Goal: Task Accomplishment & Management: Complete application form

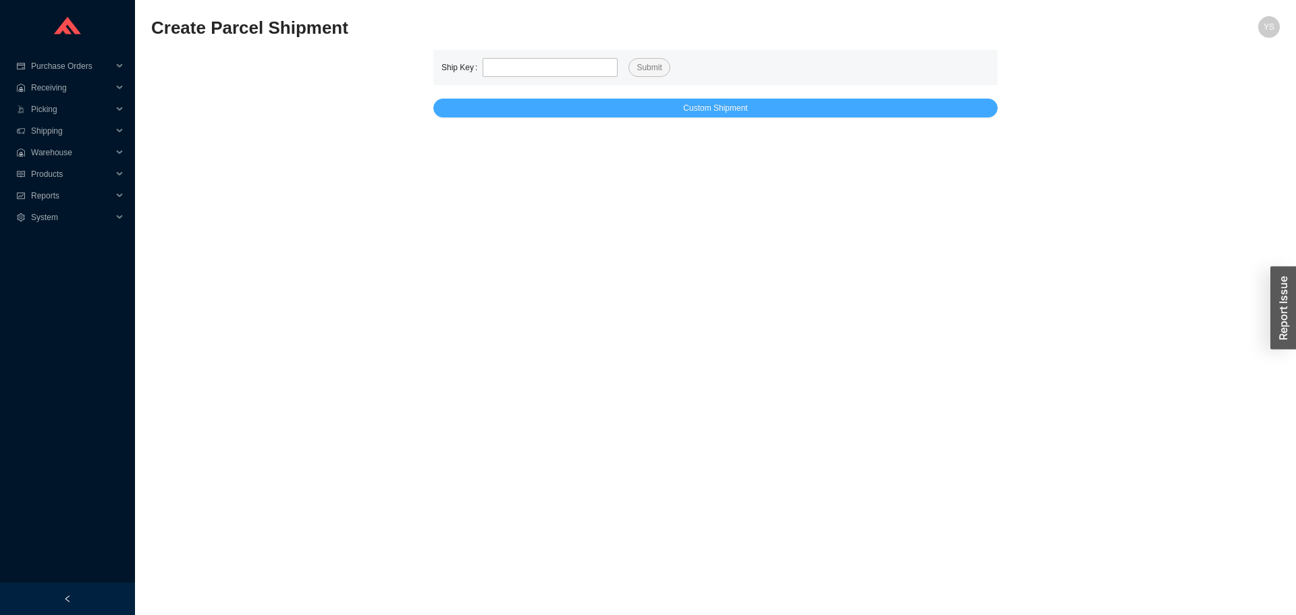
click at [547, 115] on button "Custom Shipment" at bounding box center [715, 108] width 564 height 19
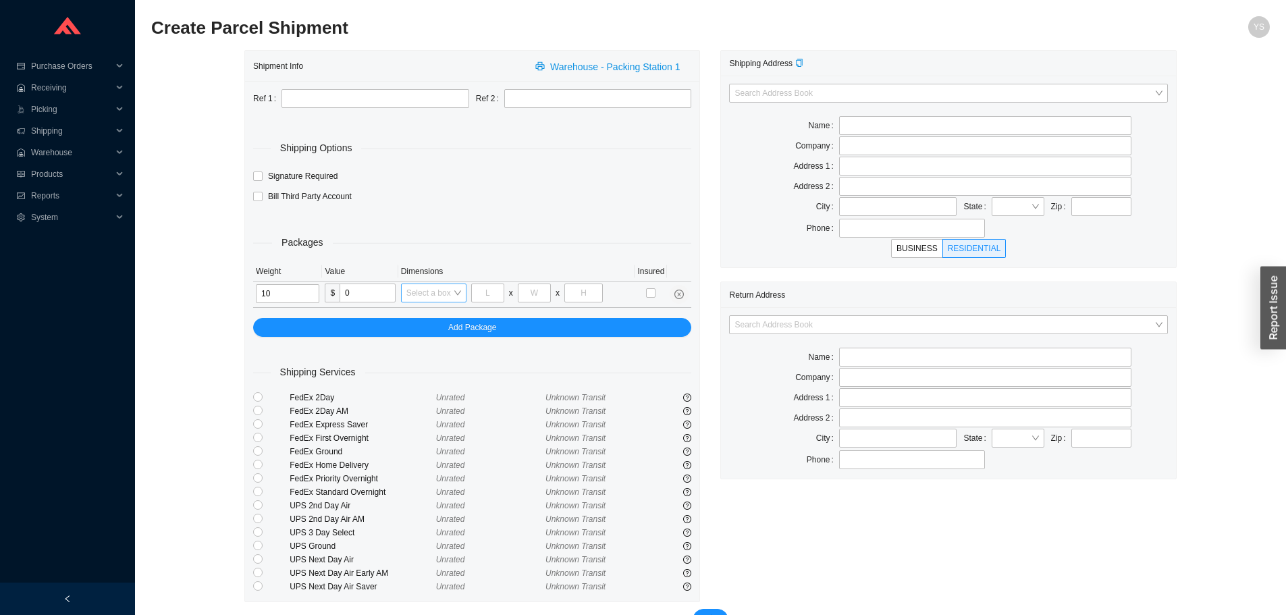
click at [458, 293] on div "Select a box" at bounding box center [433, 293] width 65 height 19
type input "10"
type input "8"
click at [422, 452] on div "8 x 8 x 36" at bounding box center [443, 452] width 75 height 12
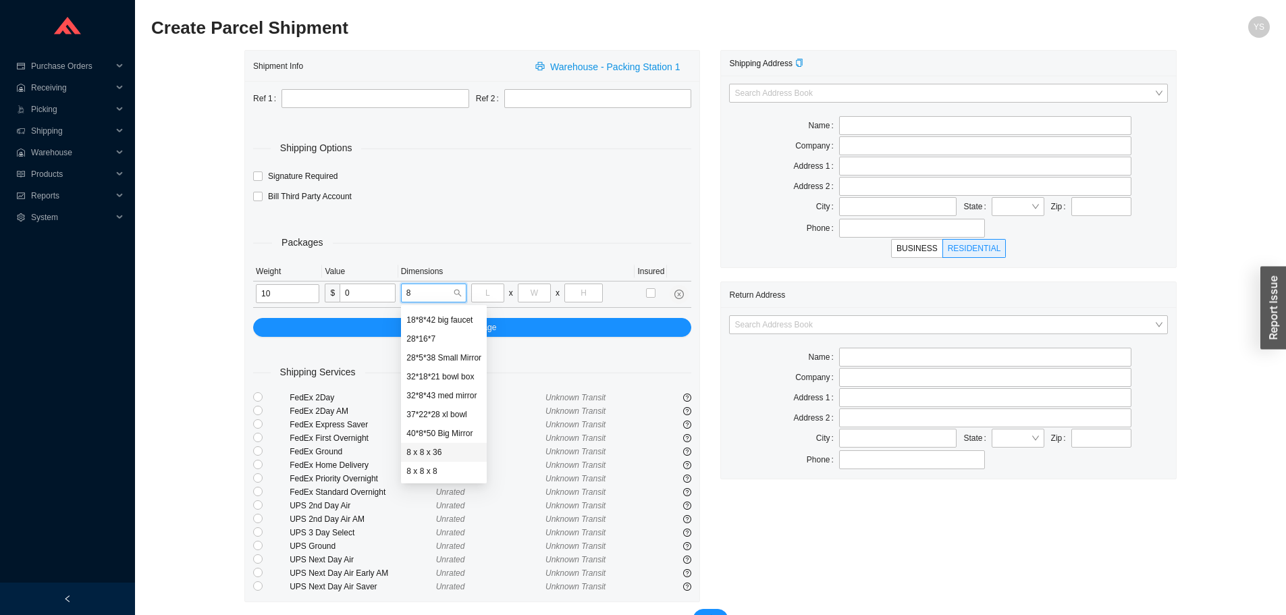
type input "8"
type input "36"
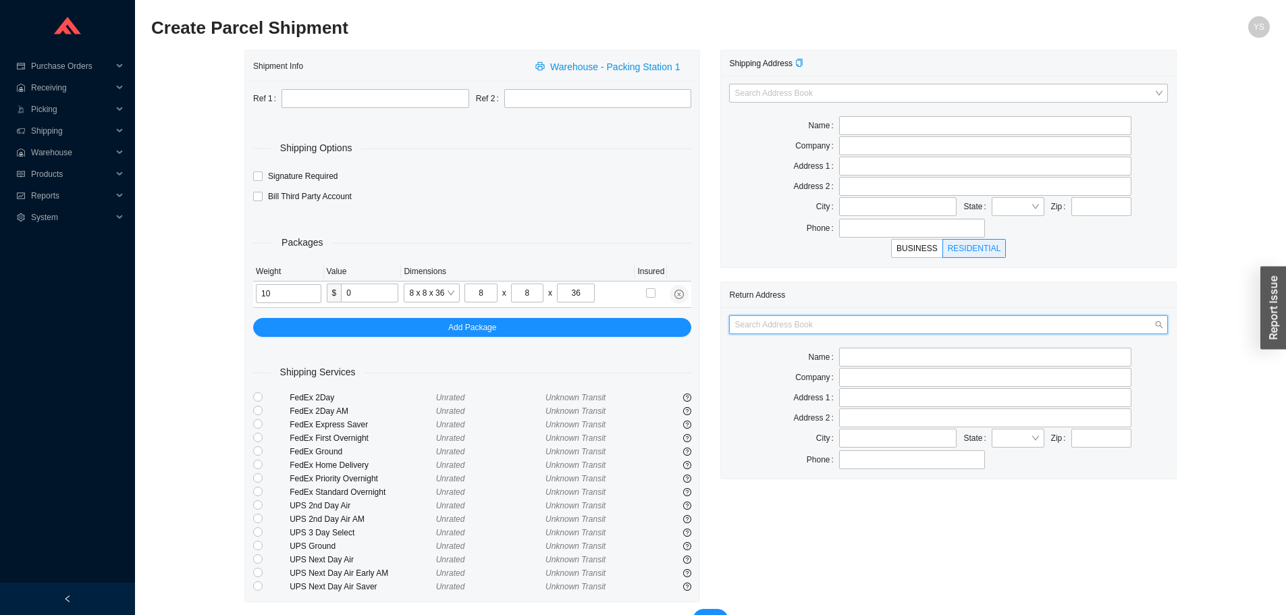
click at [751, 327] on input "search" at bounding box center [944, 325] width 419 height 18
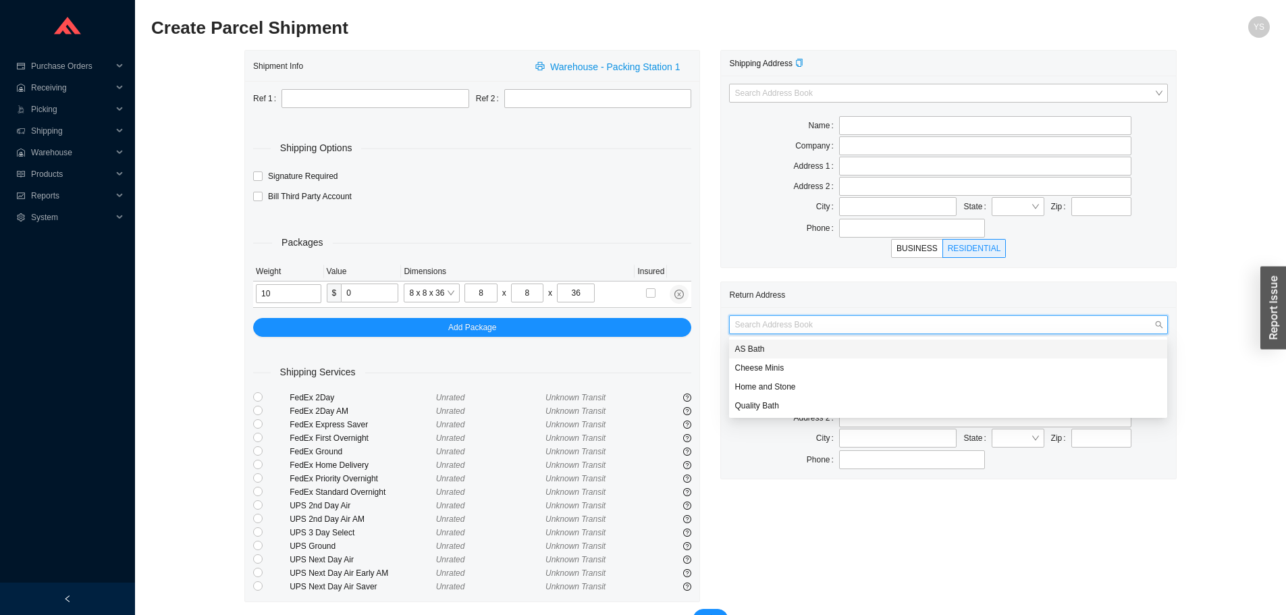
click at [741, 342] on div "AS Bath" at bounding box center [948, 349] width 438 height 19
type input "AS Bath"
type input "39 Progress St"
type input "Edison"
type input "08820"
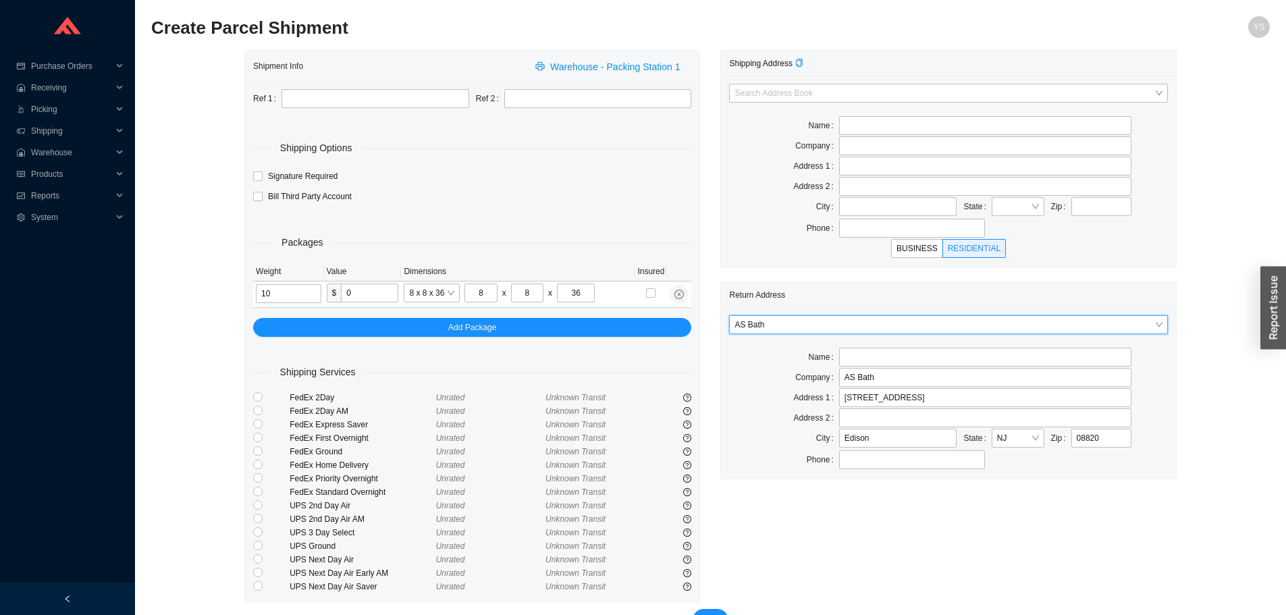
click at [1160, 215] on div "City State Zip" at bounding box center [948, 207] width 438 height 20
click at [1111, 217] on div "Zip" at bounding box center [1091, 207] width 87 height 20
click at [1104, 213] on input "text" at bounding box center [1101, 206] width 60 height 19
paste input "80111"
type input "80111"
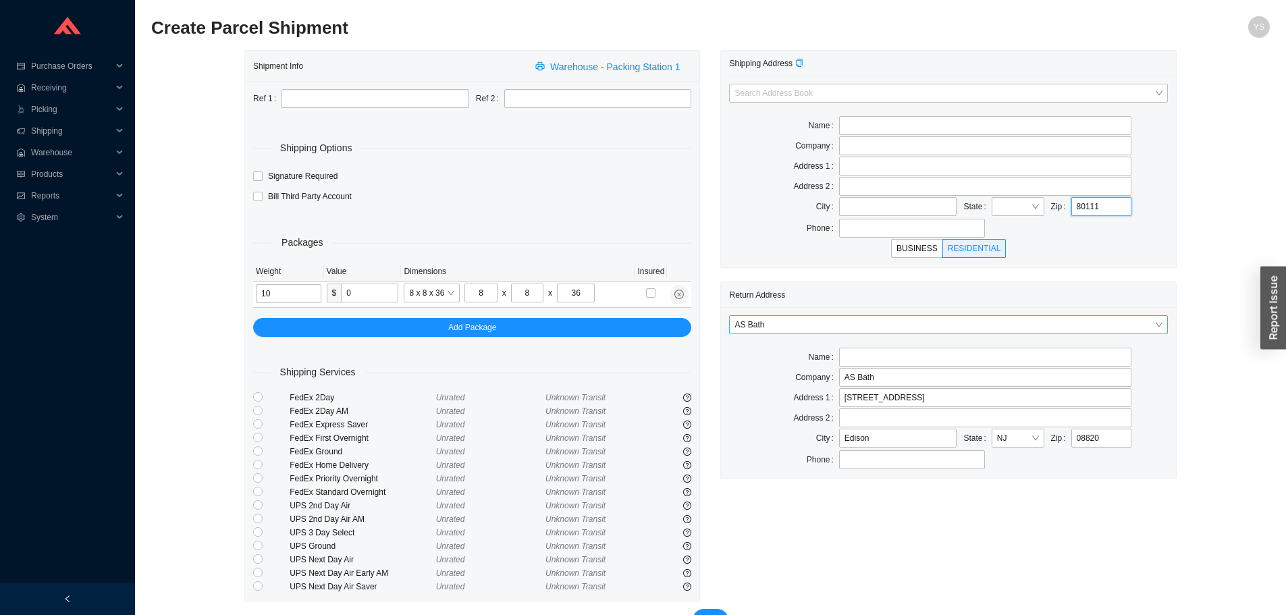
type input "ENGLEWOOD"
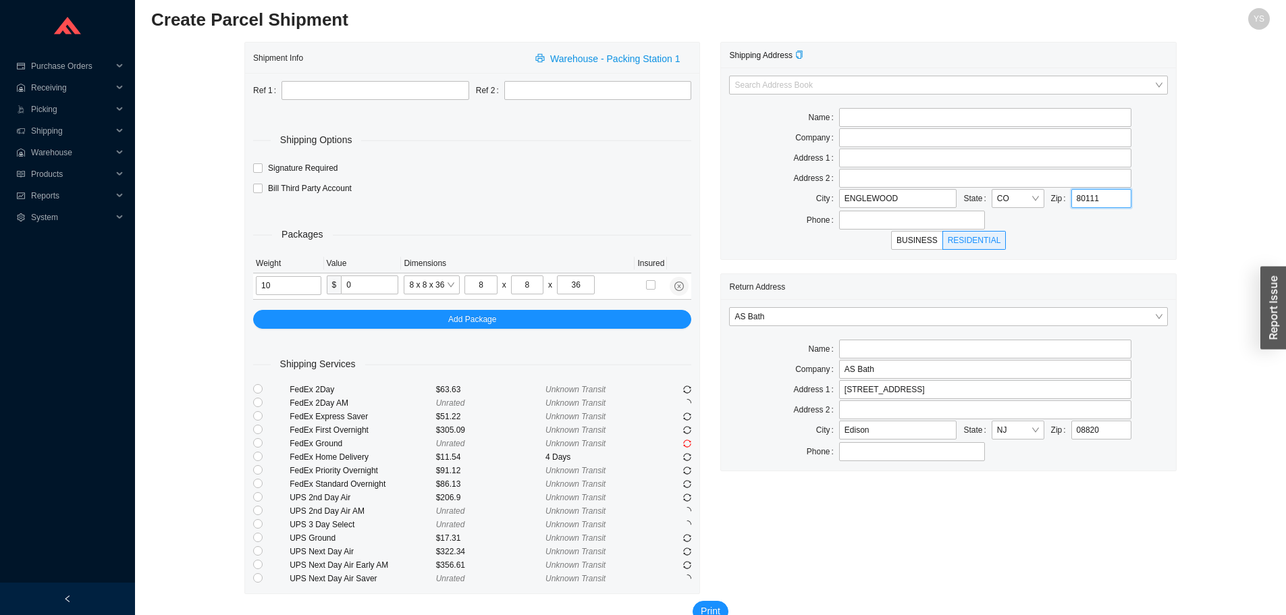
scroll to position [36, 0]
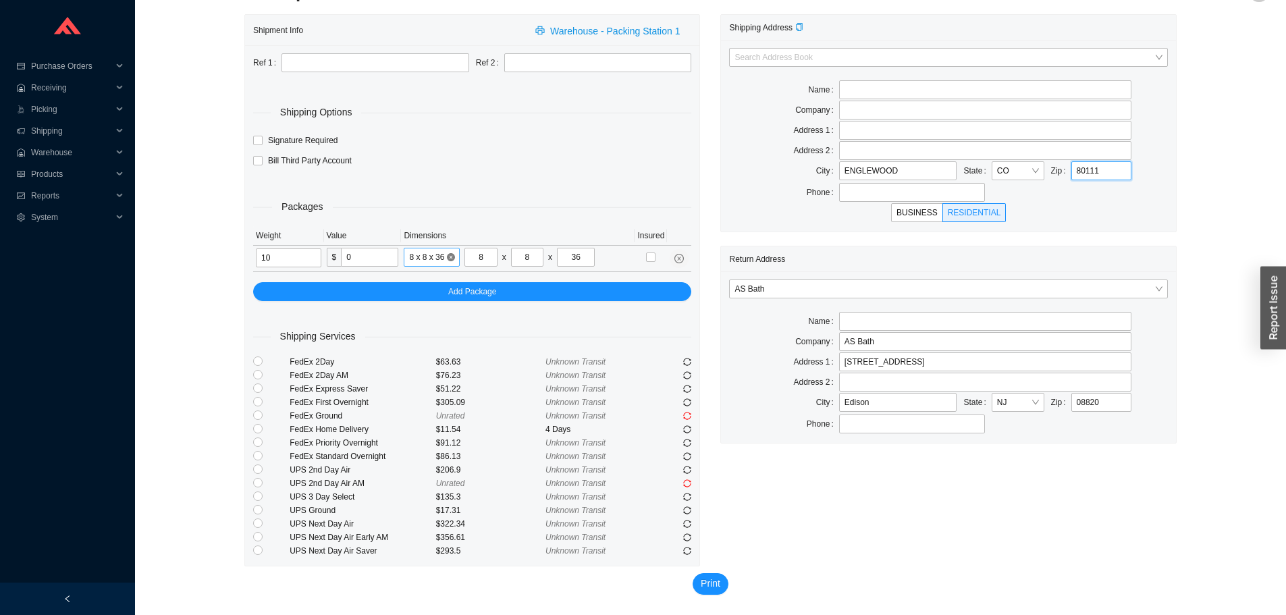
click at [430, 257] on span "8 x 8 x 36" at bounding box center [431, 257] width 45 height 18
type input "80111"
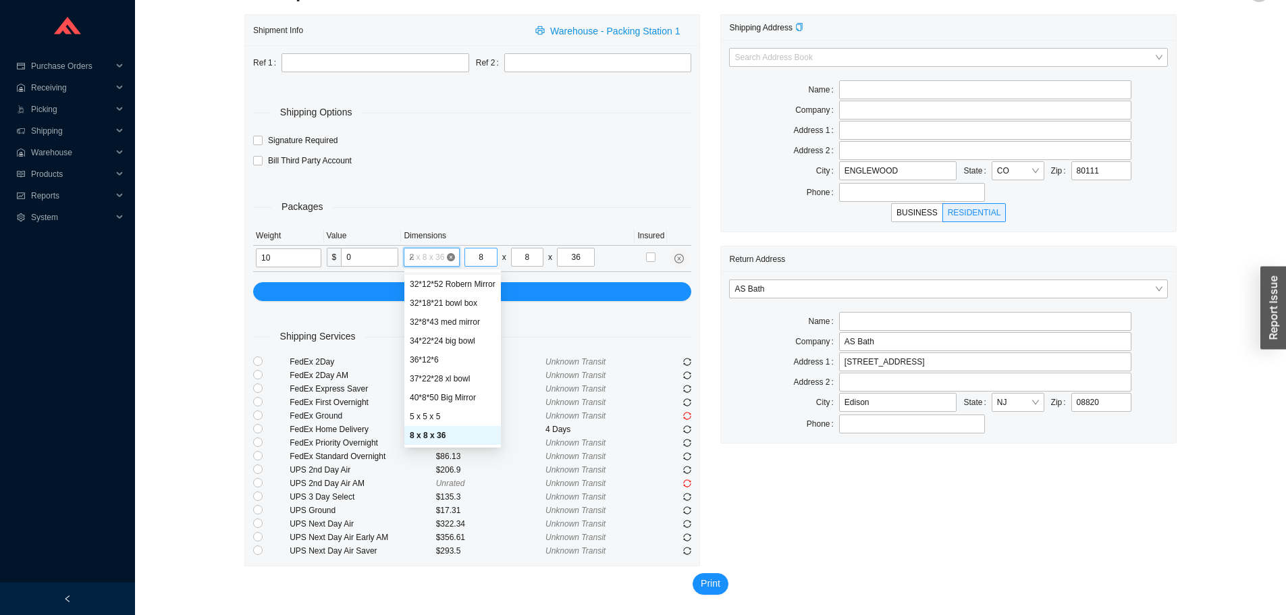
scroll to position [186, 0]
type input "28"
click at [445, 282] on div "28*16*7" at bounding box center [458, 281] width 75 height 12
type input "28"
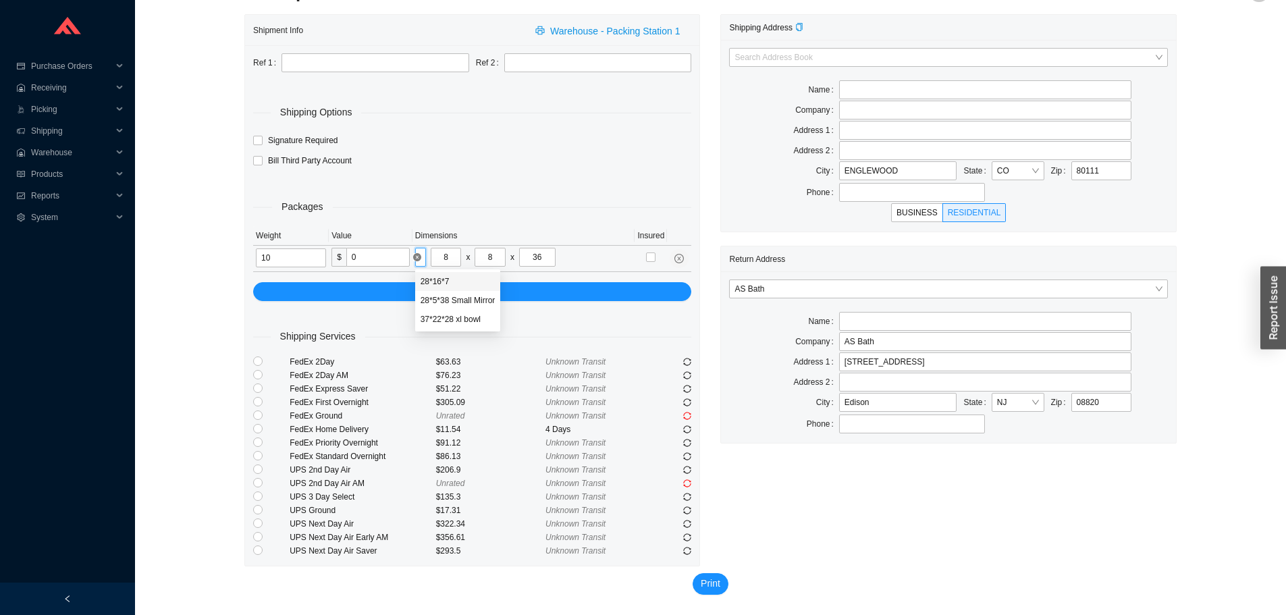
type input "16"
type input "7"
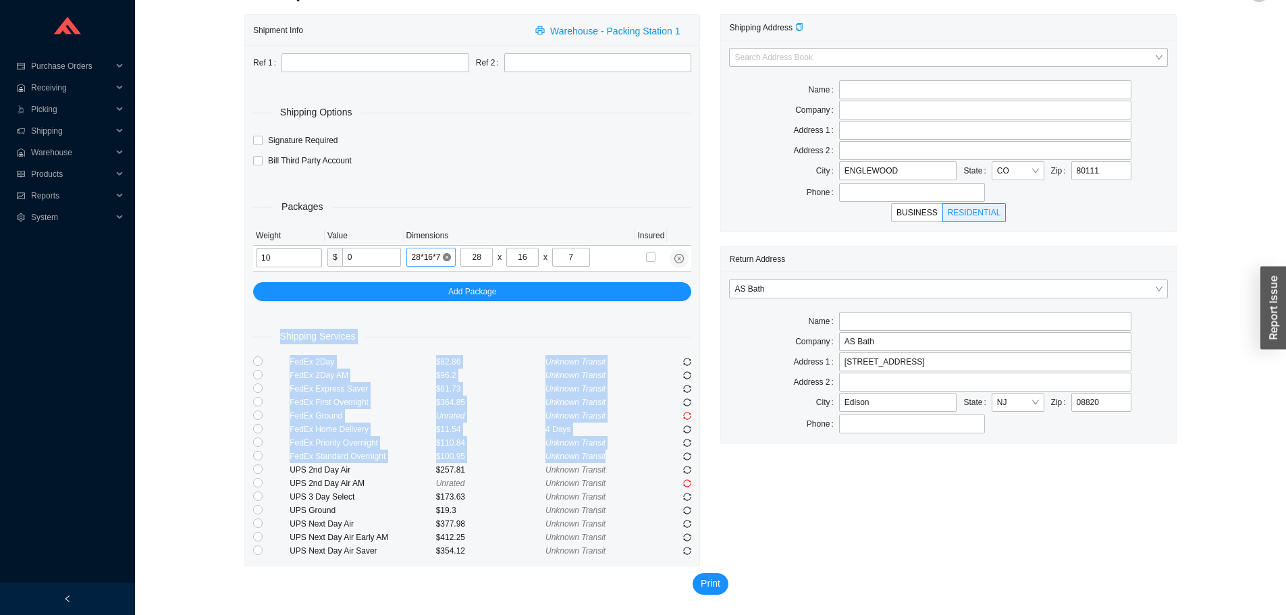
drag, startPoint x: 694, startPoint y: 460, endPoint x: 257, endPoint y: 342, distance: 452.3
click at [257, 342] on div "Ref 1 Ref 2 Shipping Options Signature Required Bill Third Party Account Packag…" at bounding box center [472, 305] width 454 height 521
copy div "Shipping Services FedEx 2Day $82.86 Unknown Transit FedEx 2Day AM $96.2 Unknown…"
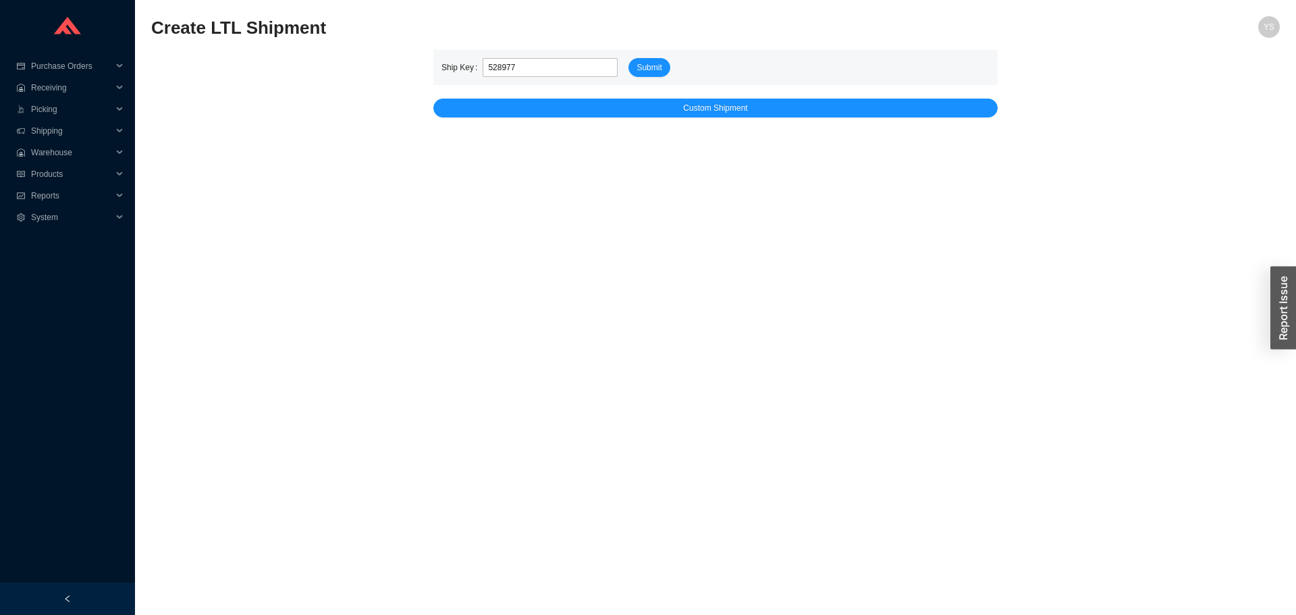
type input "528977"
click at [629, 58] on button "Submit" at bounding box center [649, 67] width 41 height 19
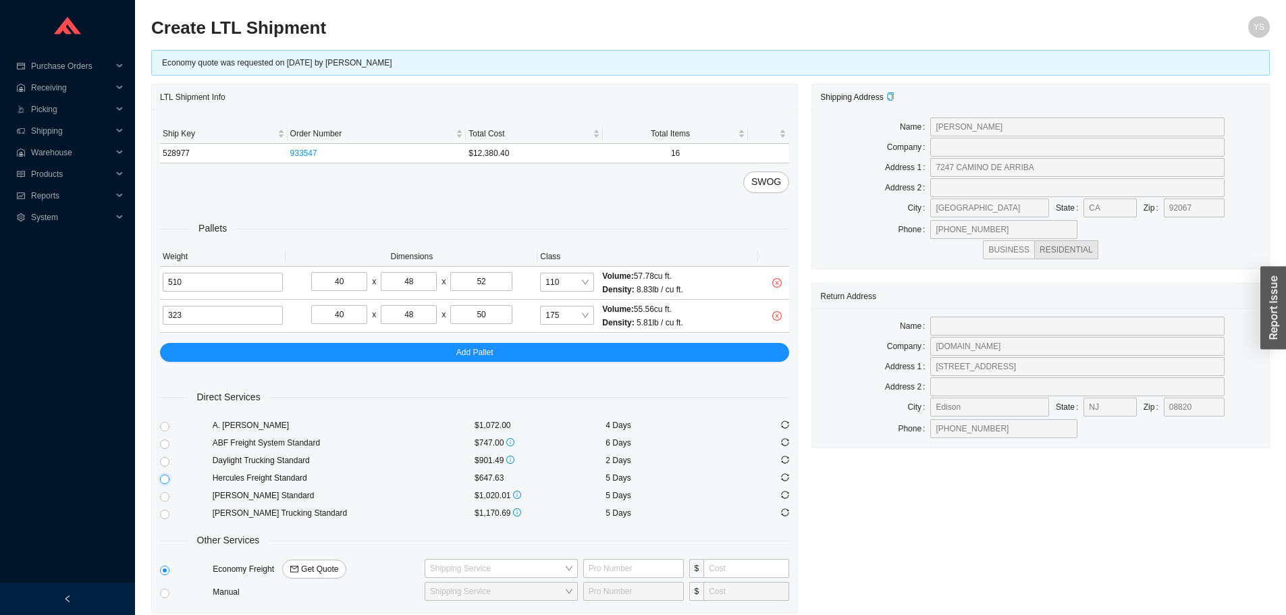
click at [167, 477] on input "radio" at bounding box center [164, 479] width 9 height 9
radio input "true"
checkbox input "true"
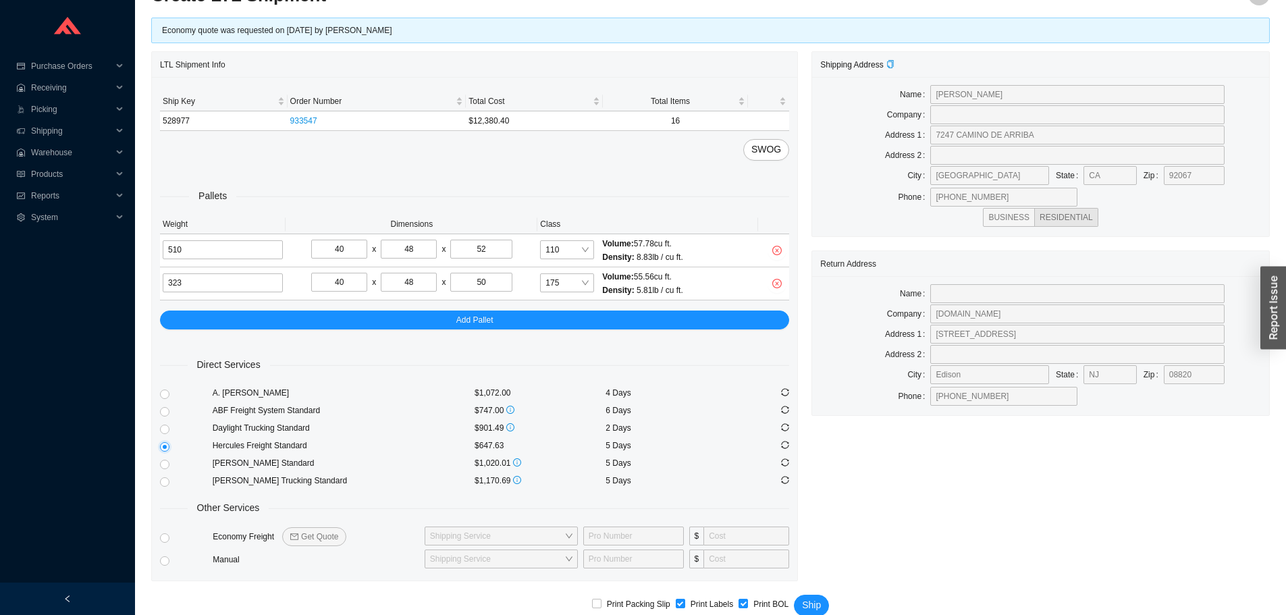
scroll to position [50, 0]
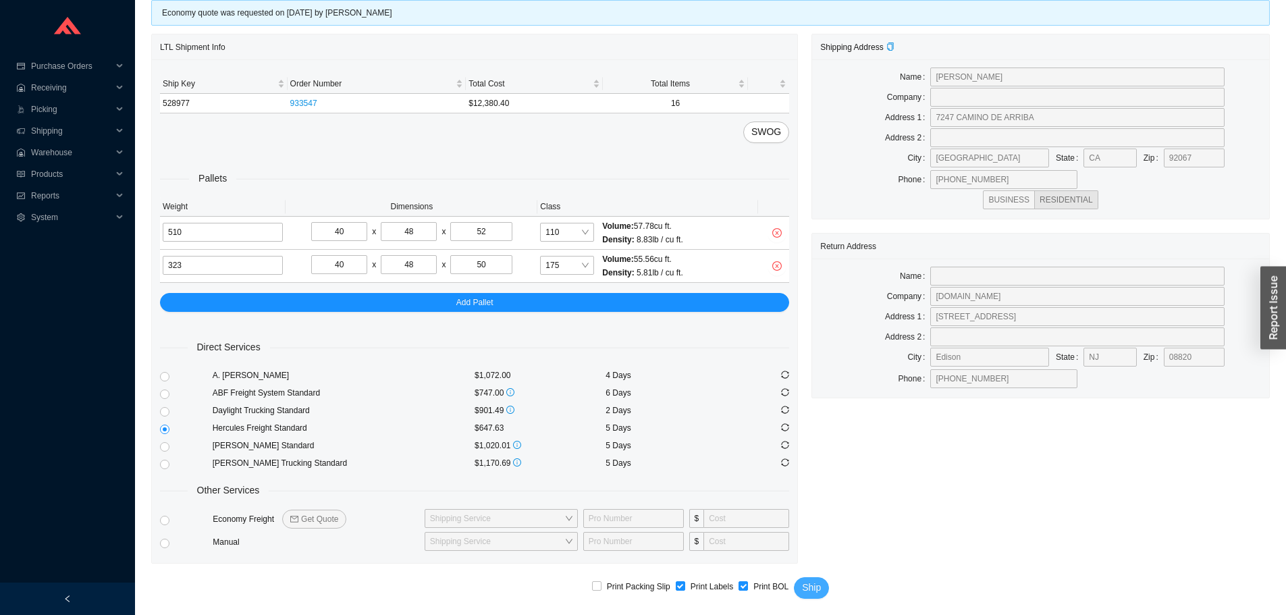
click at [811, 582] on span "Ship" at bounding box center [811, 588] width 19 height 16
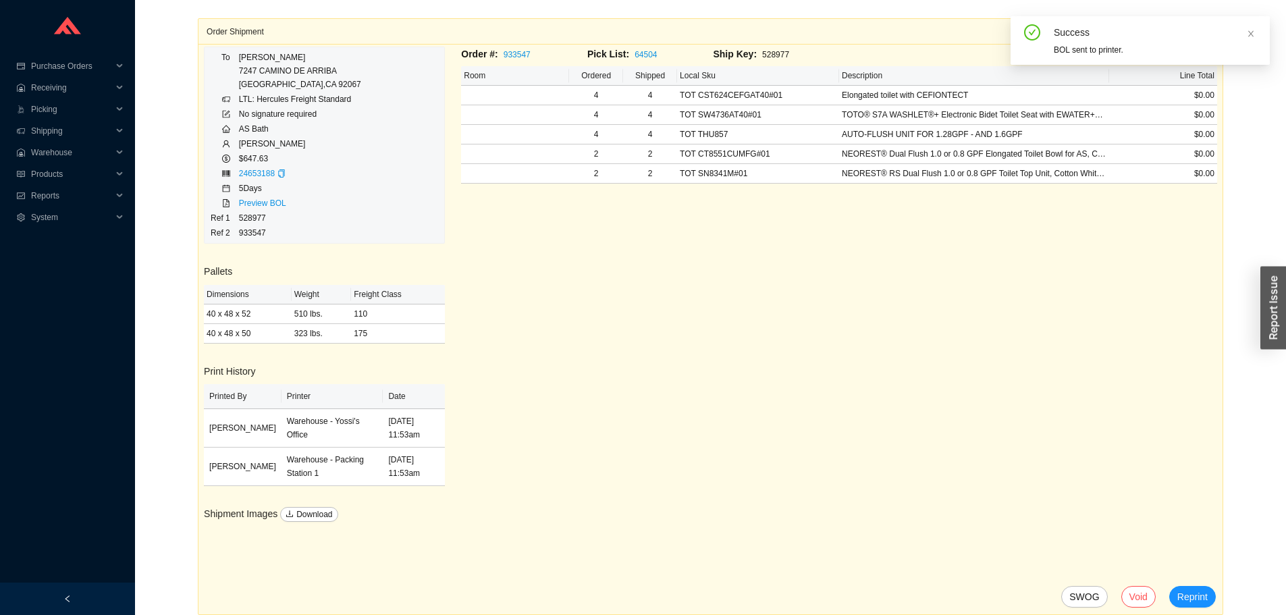
scroll to position [184, 0]
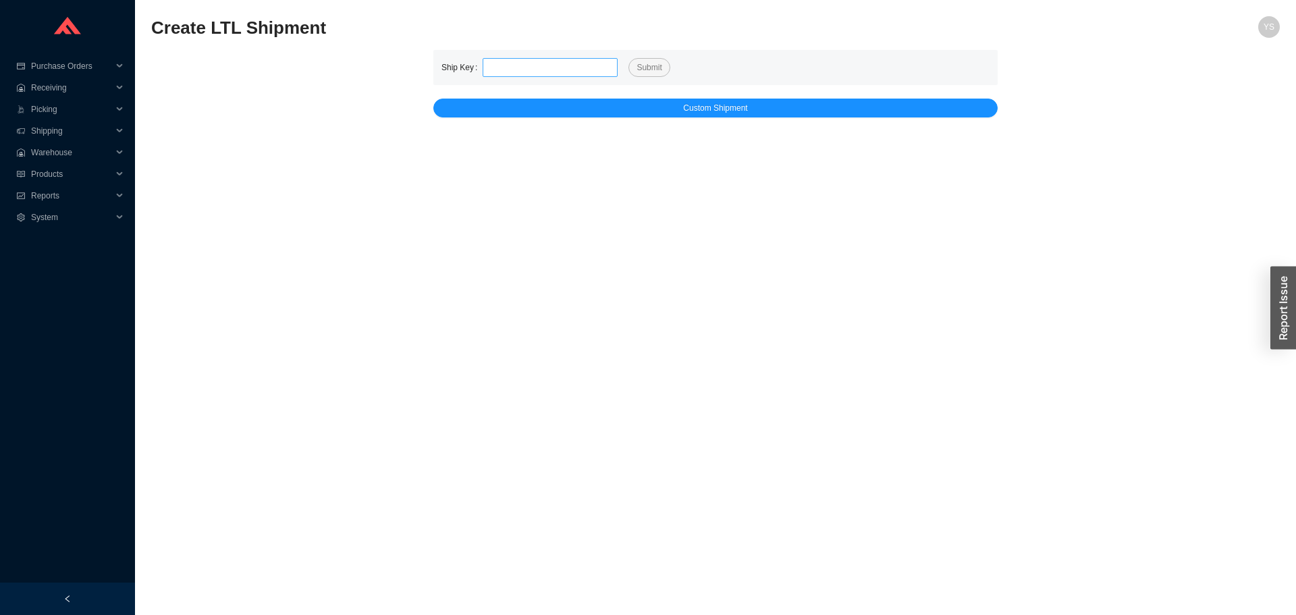
click at [504, 69] on input "tel" at bounding box center [550, 67] width 135 height 19
type input "528976"
click at [651, 68] on span "Submit" at bounding box center [649, 68] width 25 height 14
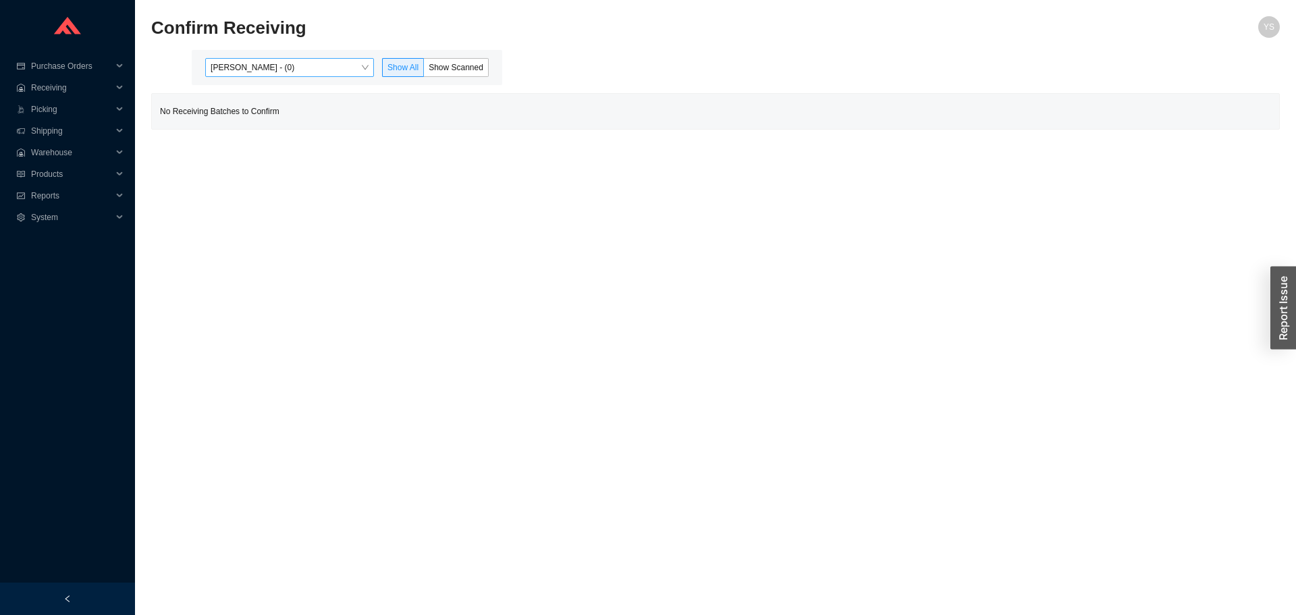
click at [250, 65] on span "[PERSON_NAME] - (0)" at bounding box center [290, 68] width 158 height 18
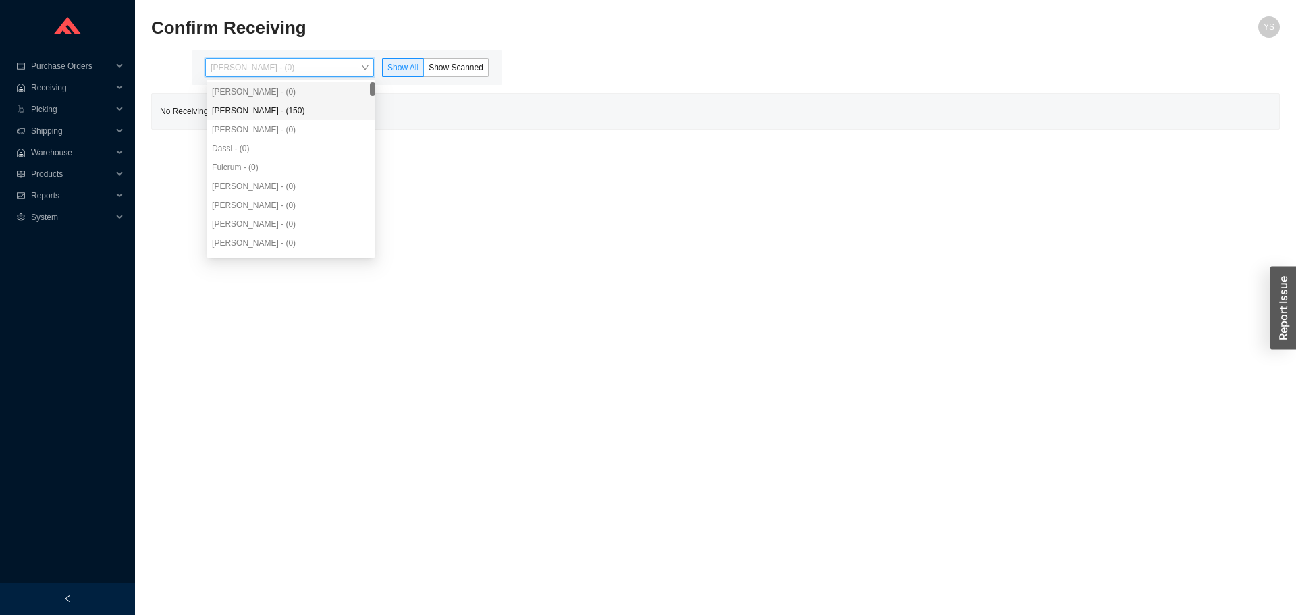
click at [258, 105] on div "[PERSON_NAME] - (150)" at bounding box center [291, 111] width 158 height 12
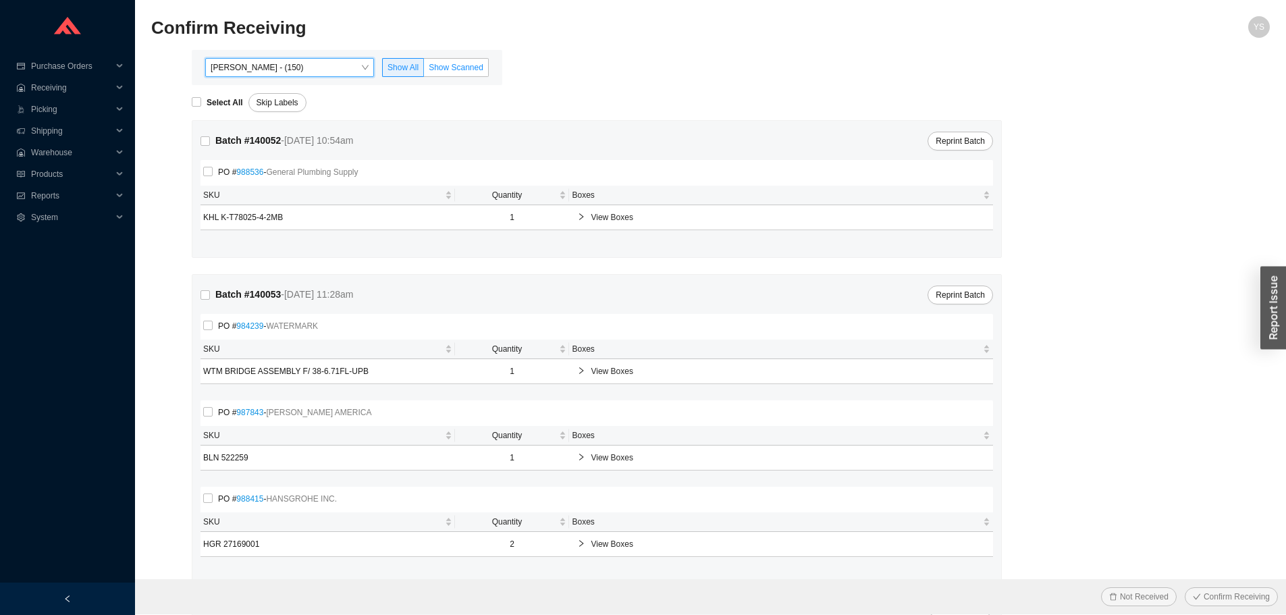
click at [448, 61] on label "Show Scanned" at bounding box center [456, 67] width 65 height 19
click at [424, 70] on input "Show Scanned" at bounding box center [424, 70] width 0 height 0
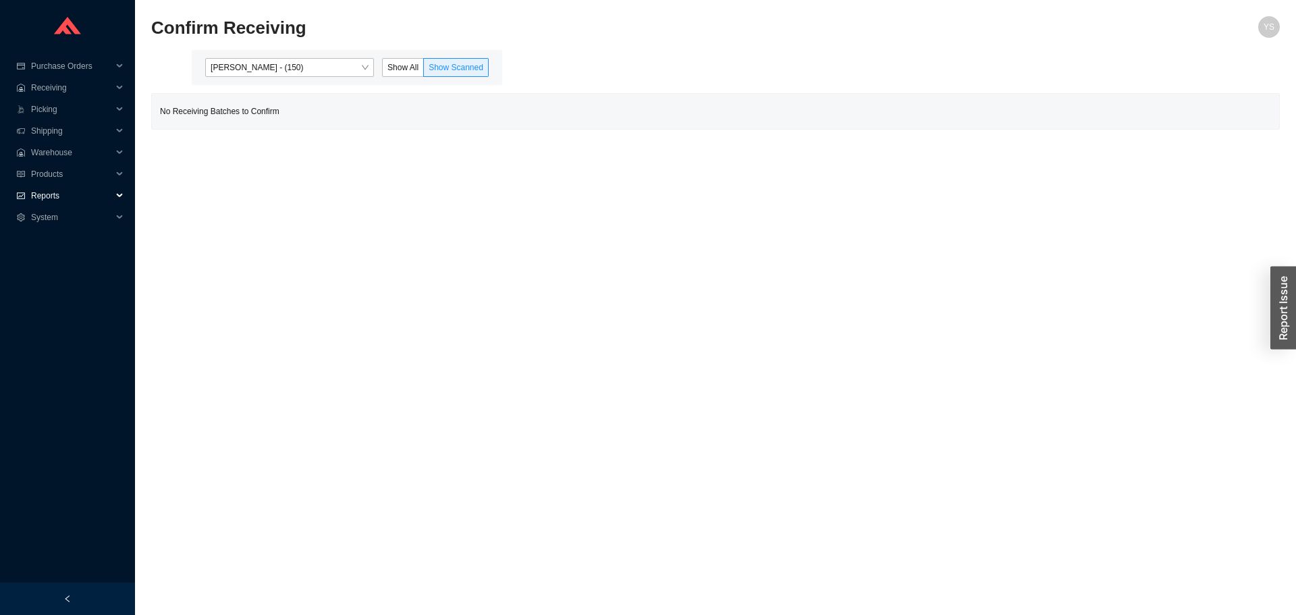
click at [68, 197] on span "Reports" at bounding box center [71, 196] width 81 height 22
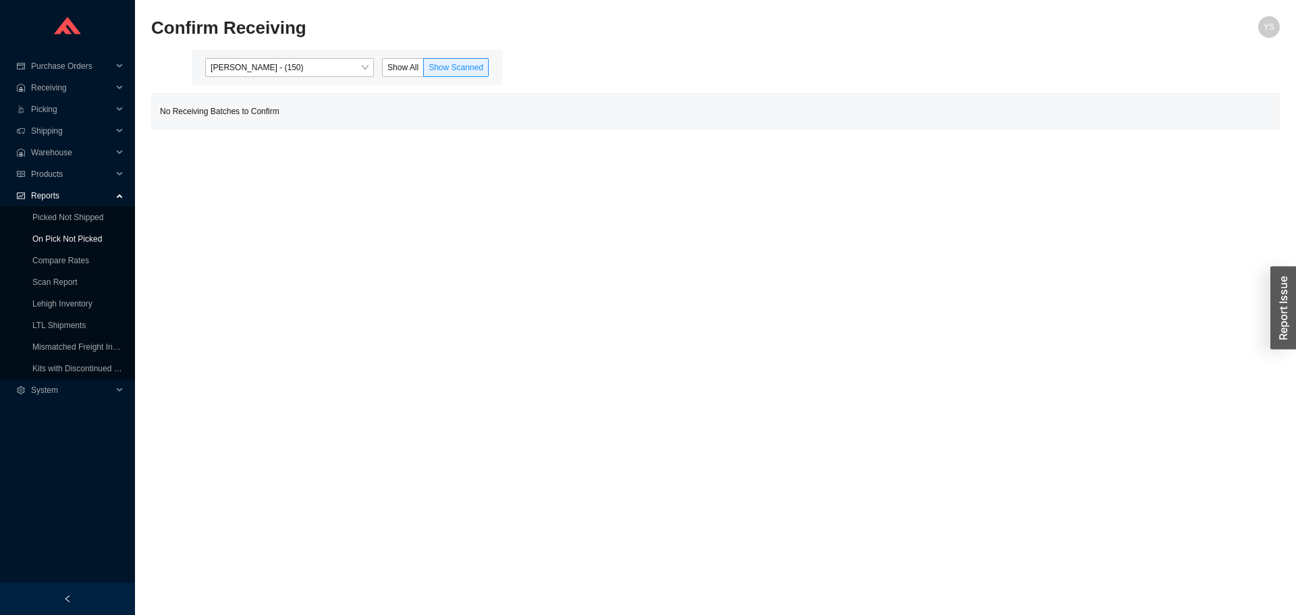
click at [55, 238] on link "On Pick Not Picked" at bounding box center [67, 238] width 70 height 9
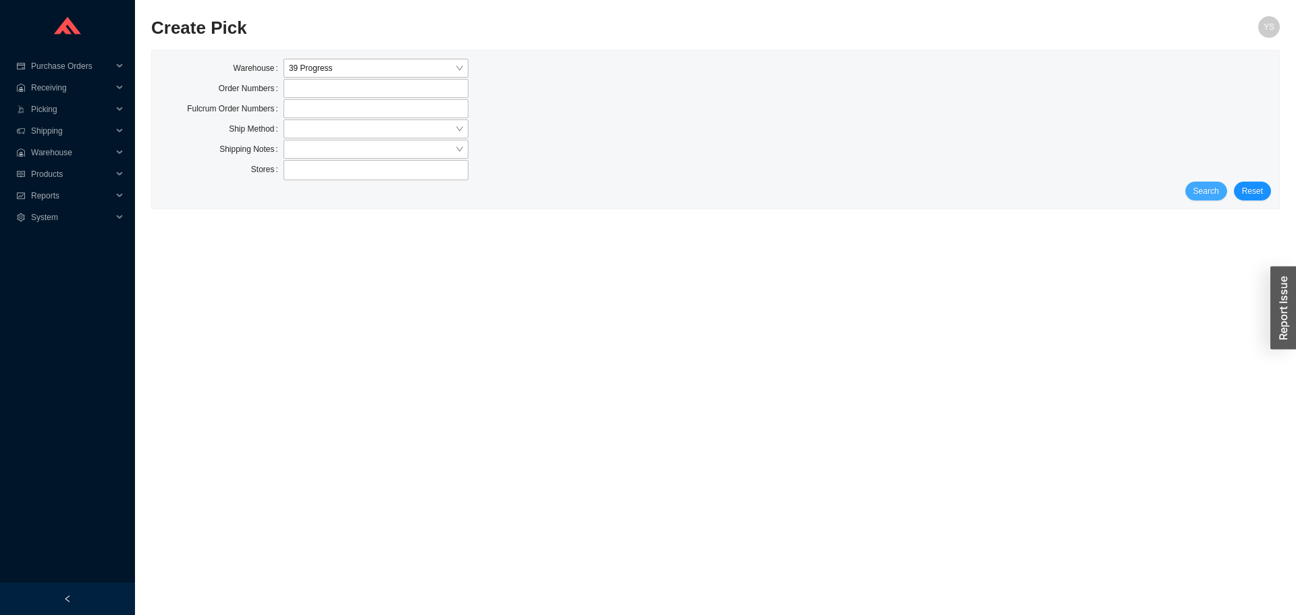
click at [1200, 184] on button "Search" at bounding box center [1207, 191] width 42 height 19
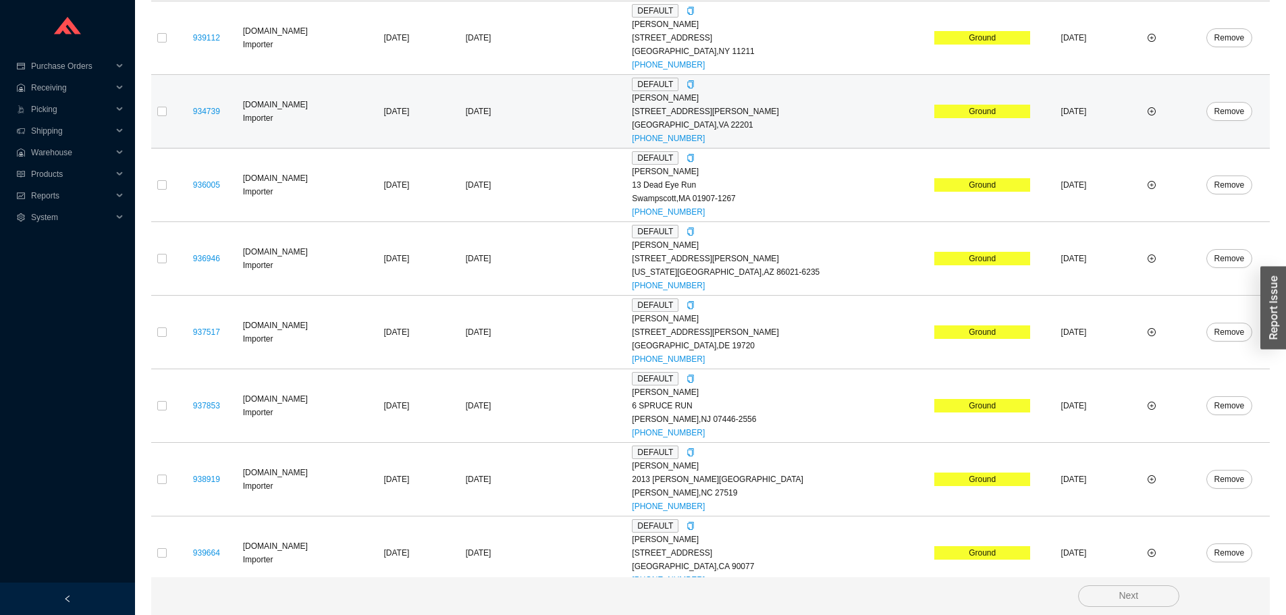
scroll to position [183, 0]
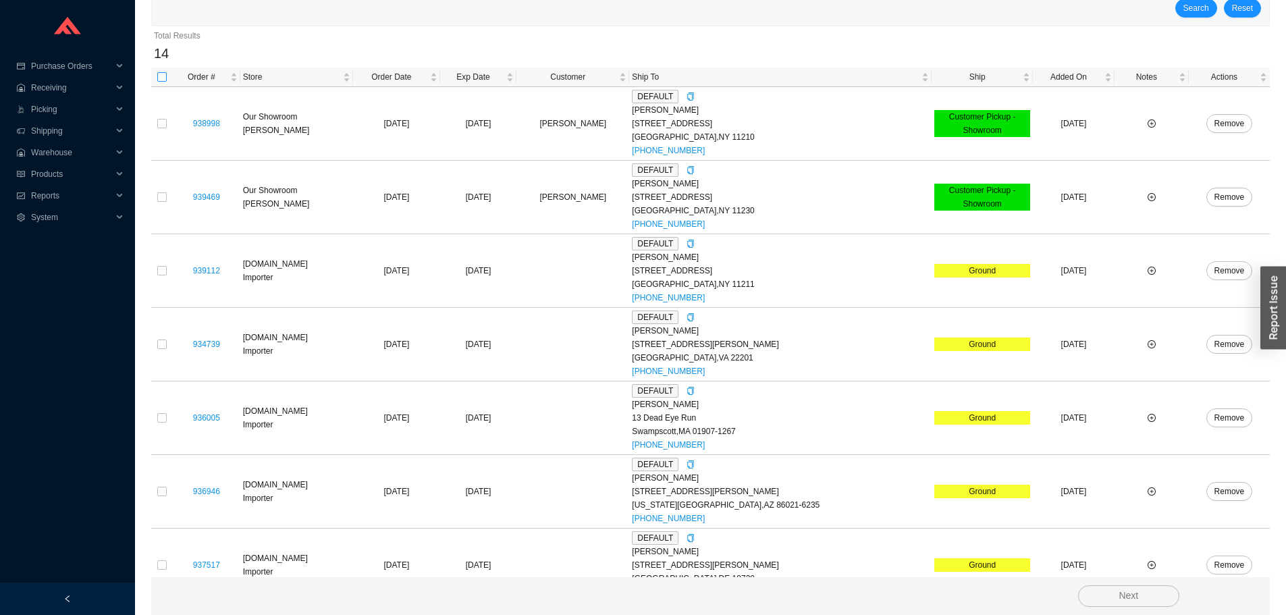
click at [165, 80] on input "checkbox" at bounding box center [161, 76] width 9 height 9
checkbox input "true"
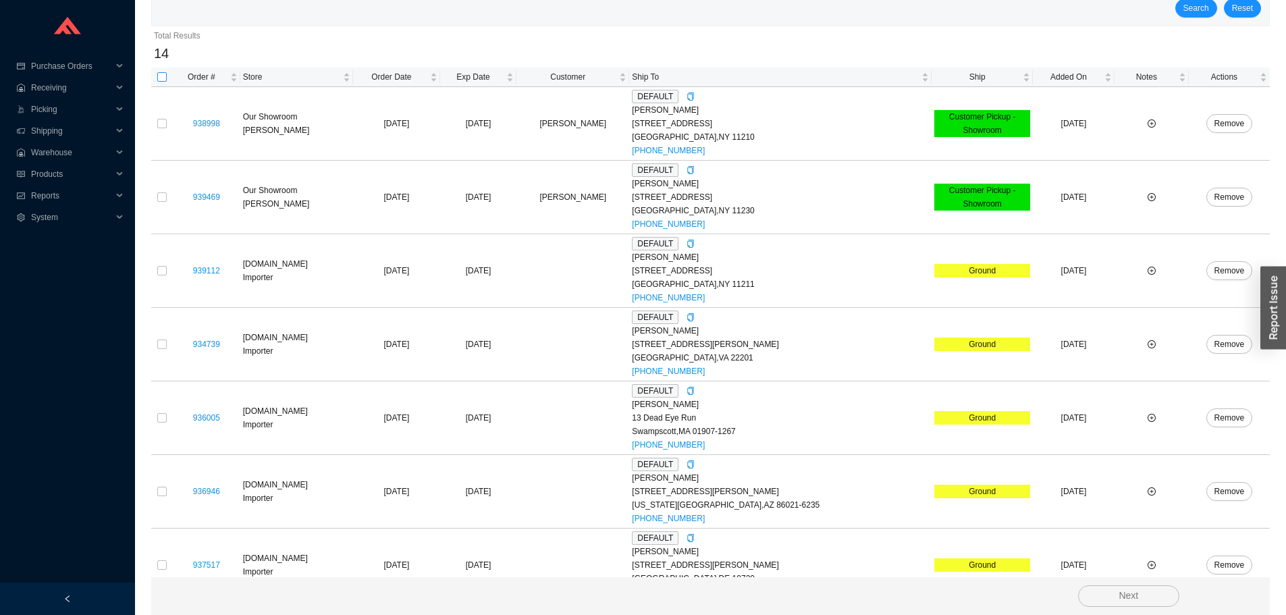
checkbox input "true"
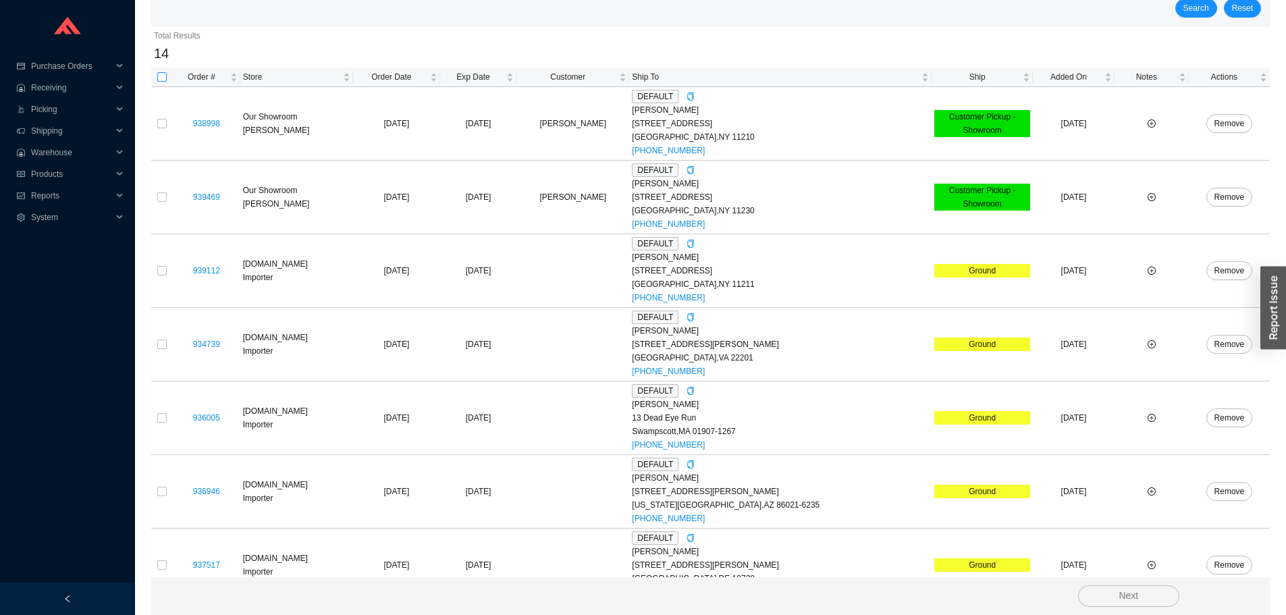
checkbox input "true"
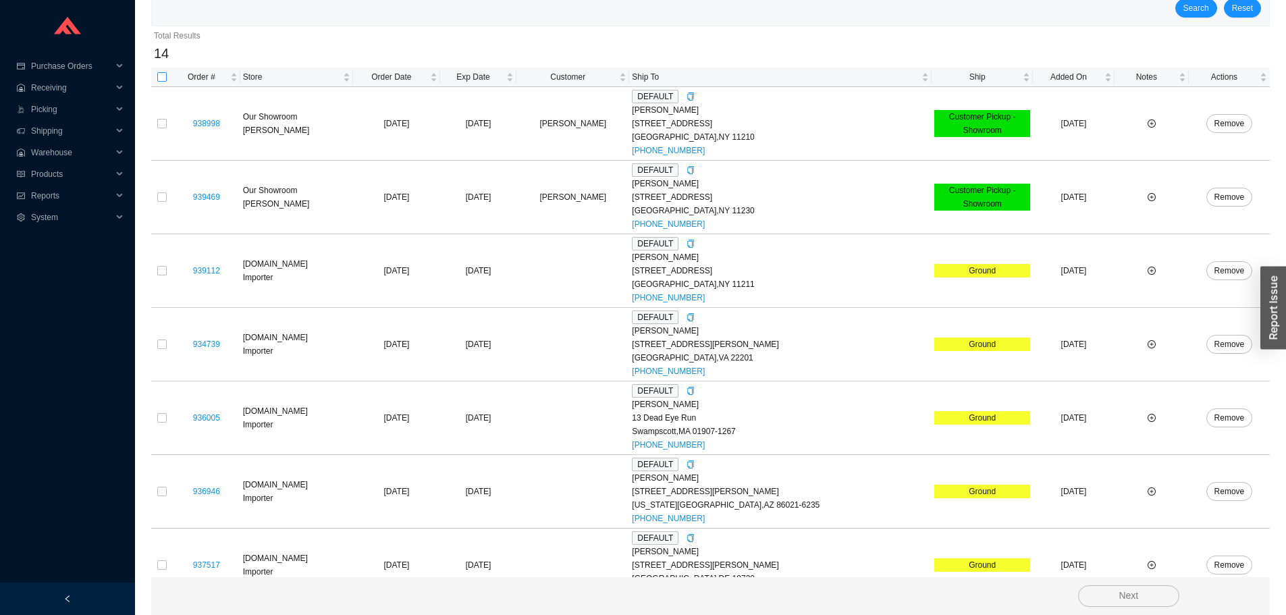
checkbox input "true"
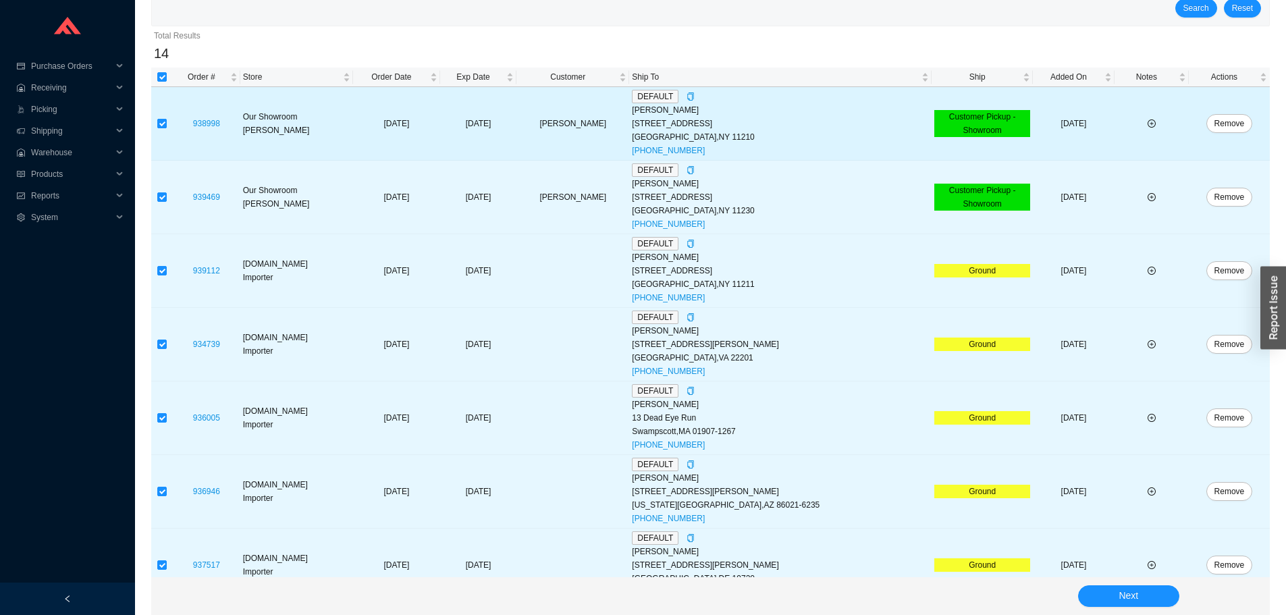
click at [159, 121] on input "checkbox" at bounding box center [161, 123] width 9 height 9
checkbox input "false"
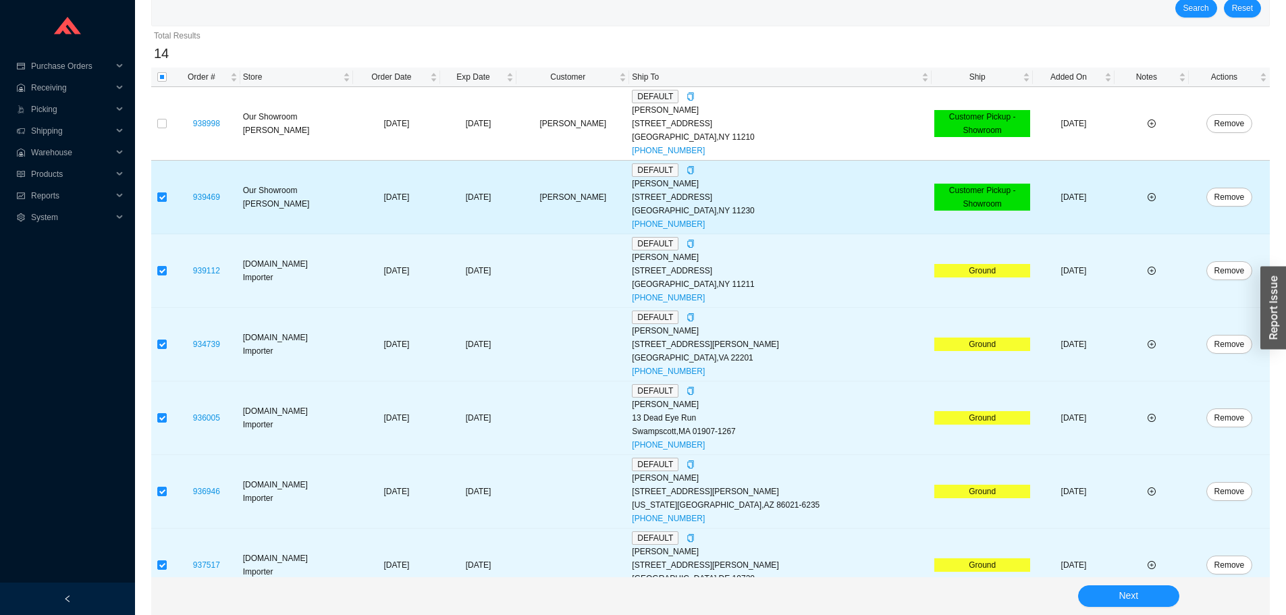
click at [163, 194] on input "checkbox" at bounding box center [161, 196] width 9 height 9
checkbox input "false"
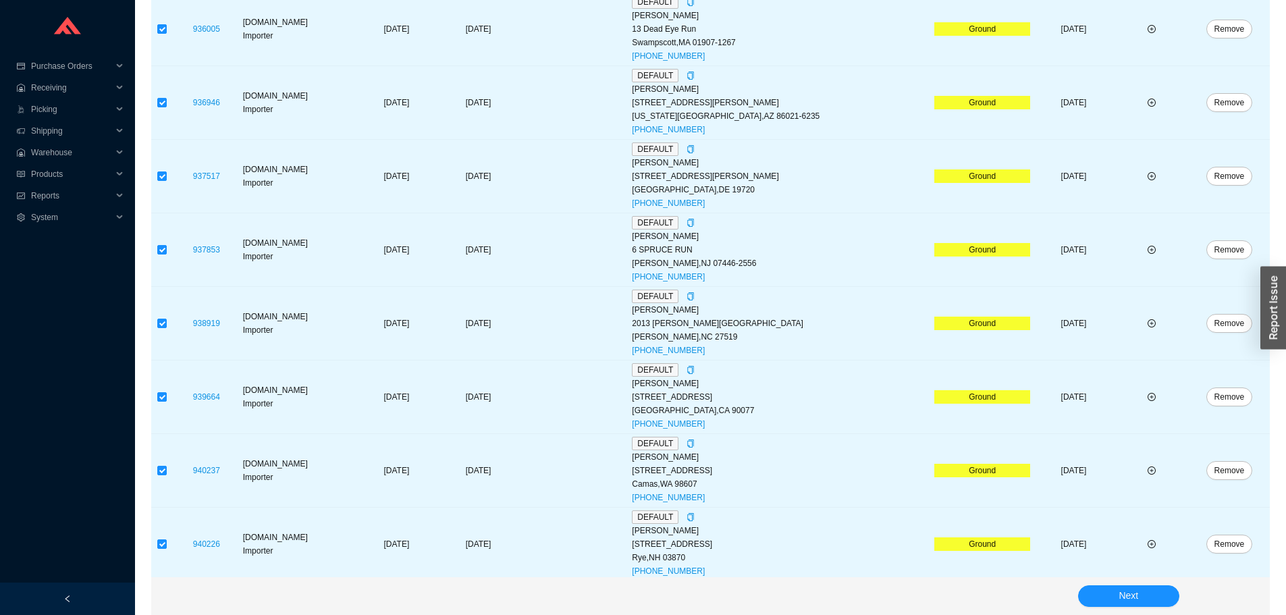
scroll to position [723, 0]
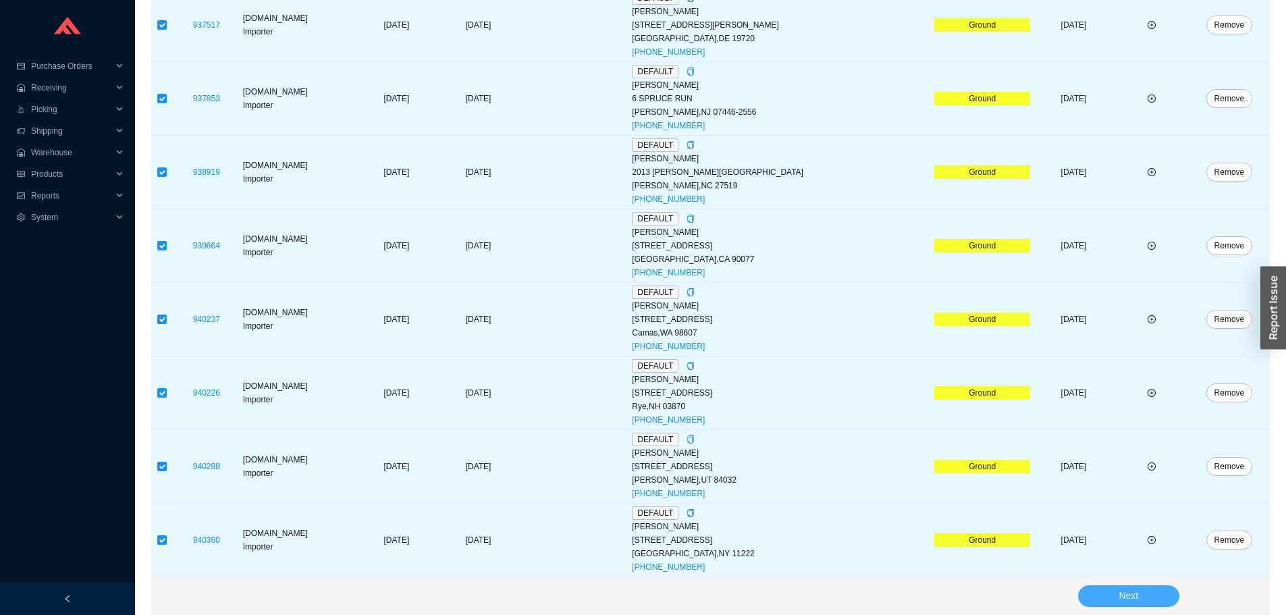
click at [1107, 603] on button "Next" at bounding box center [1128, 596] width 101 height 22
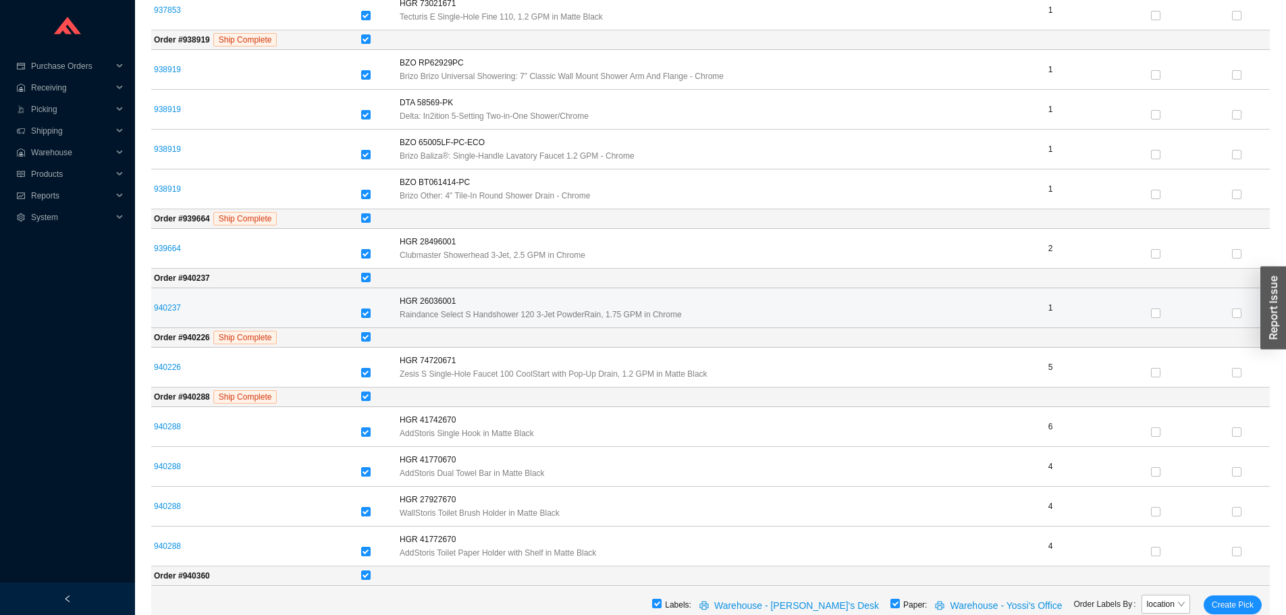
scroll to position [633, 0]
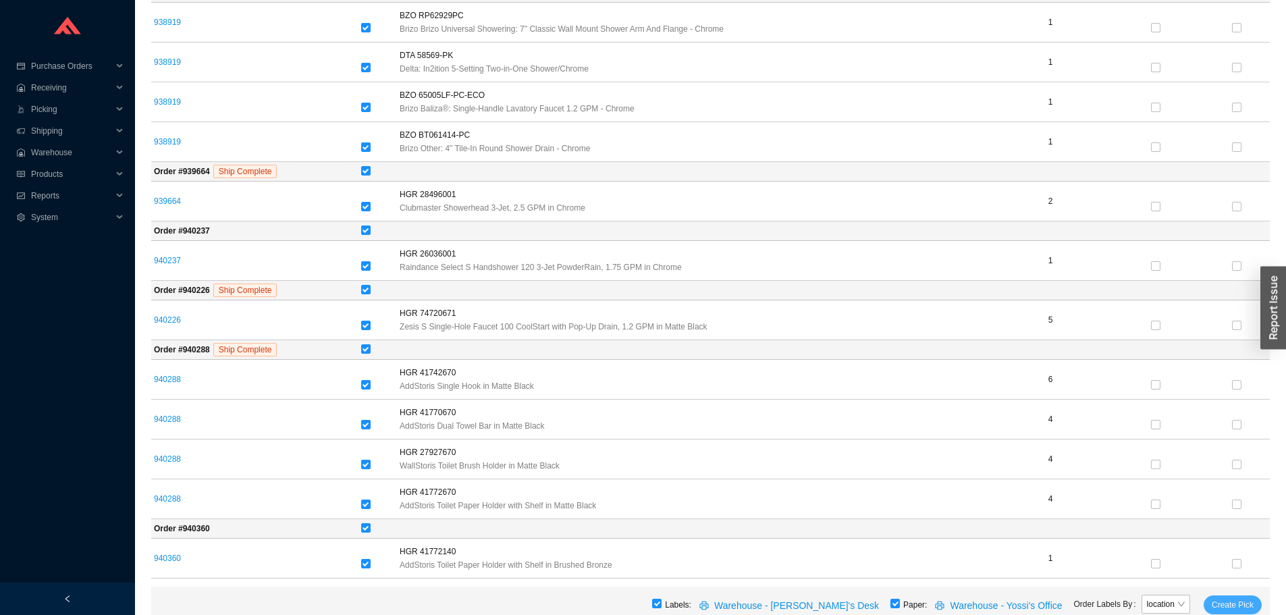
click at [1238, 606] on span "Create Pick" at bounding box center [1233, 605] width 42 height 14
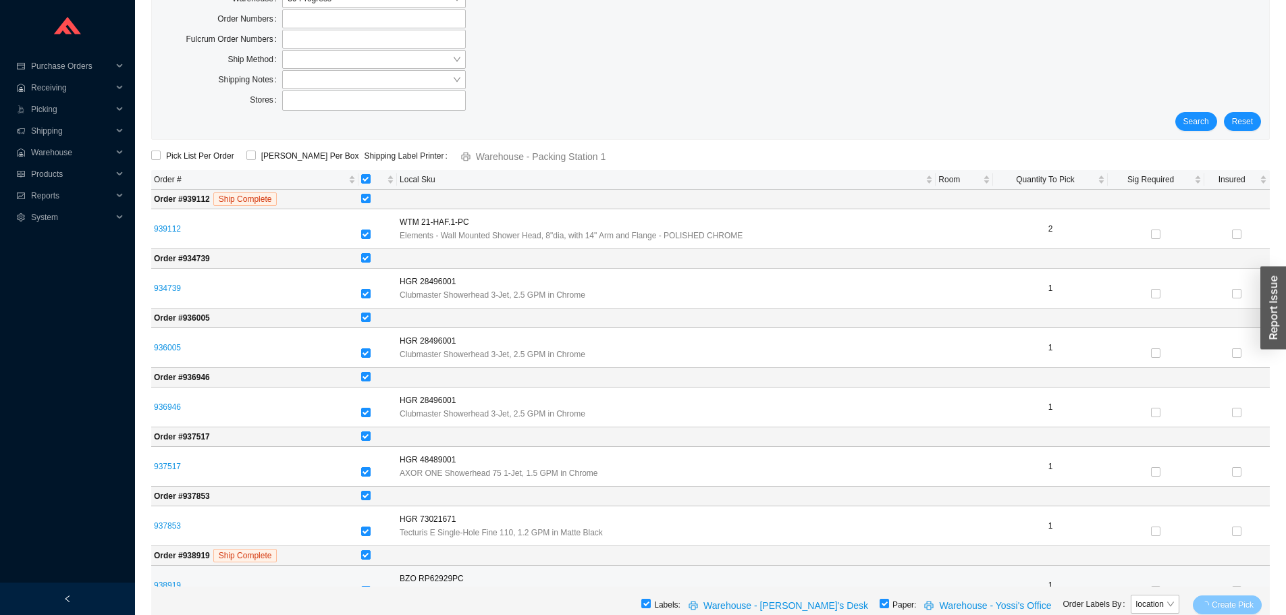
scroll to position [0, 0]
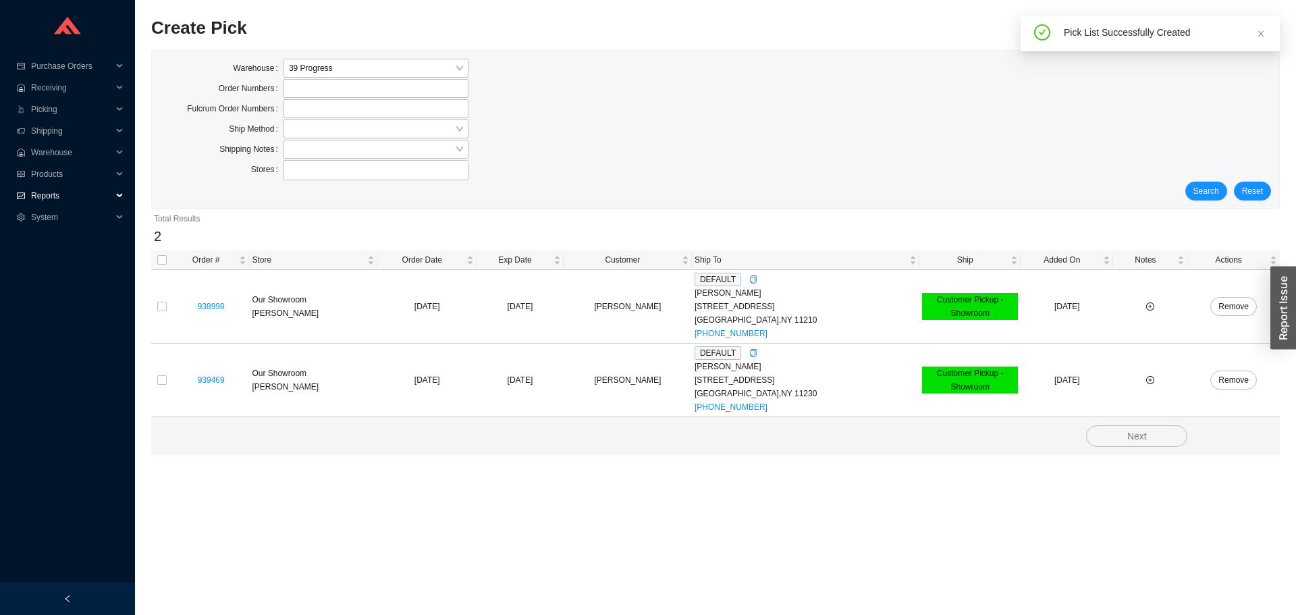
click at [54, 201] on span "Reports" at bounding box center [71, 196] width 81 height 22
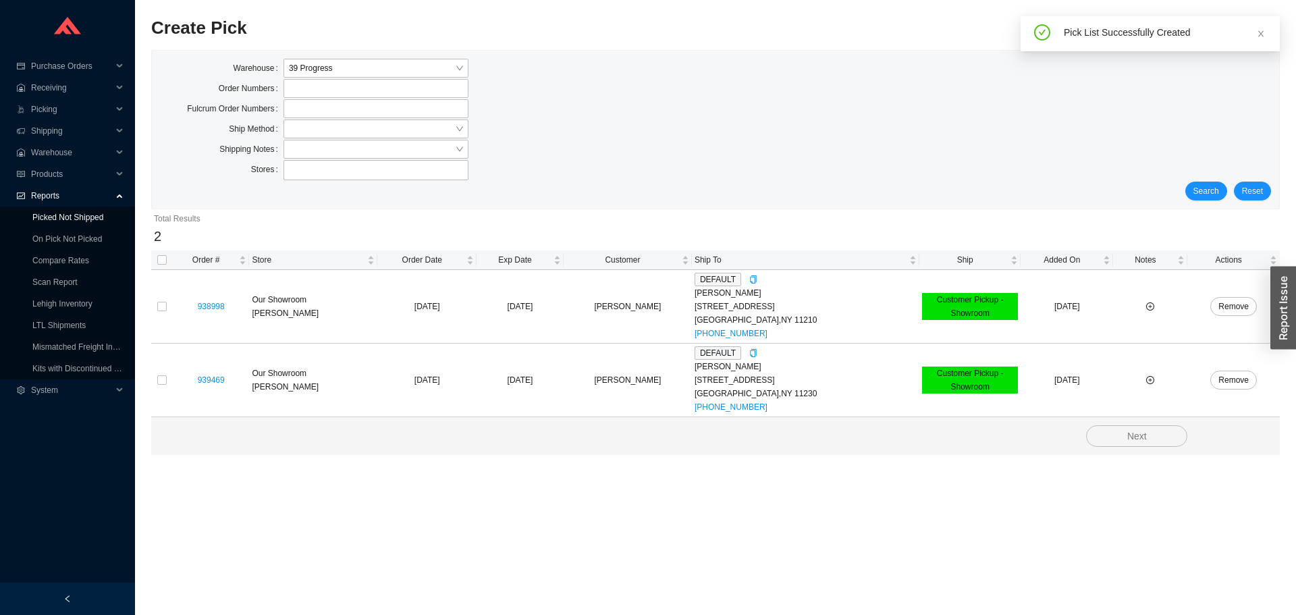
click at [60, 222] on link "Picked Not Shipped" at bounding box center [67, 217] width 71 height 9
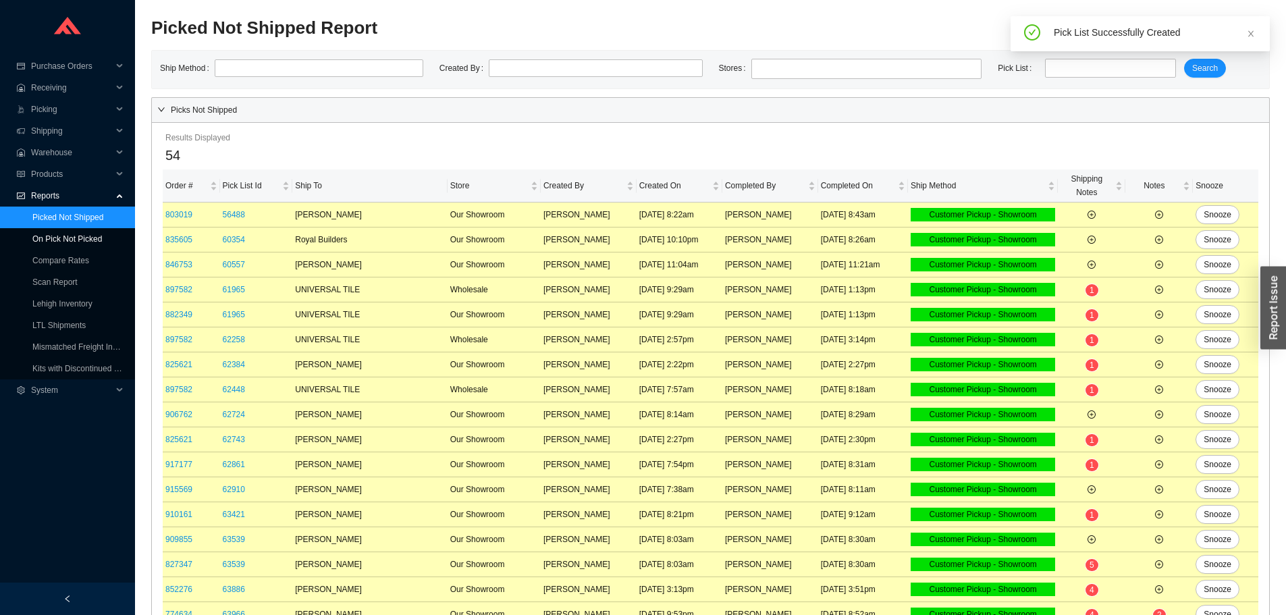
click at [61, 234] on link "On Pick Not Picked" at bounding box center [67, 238] width 70 height 9
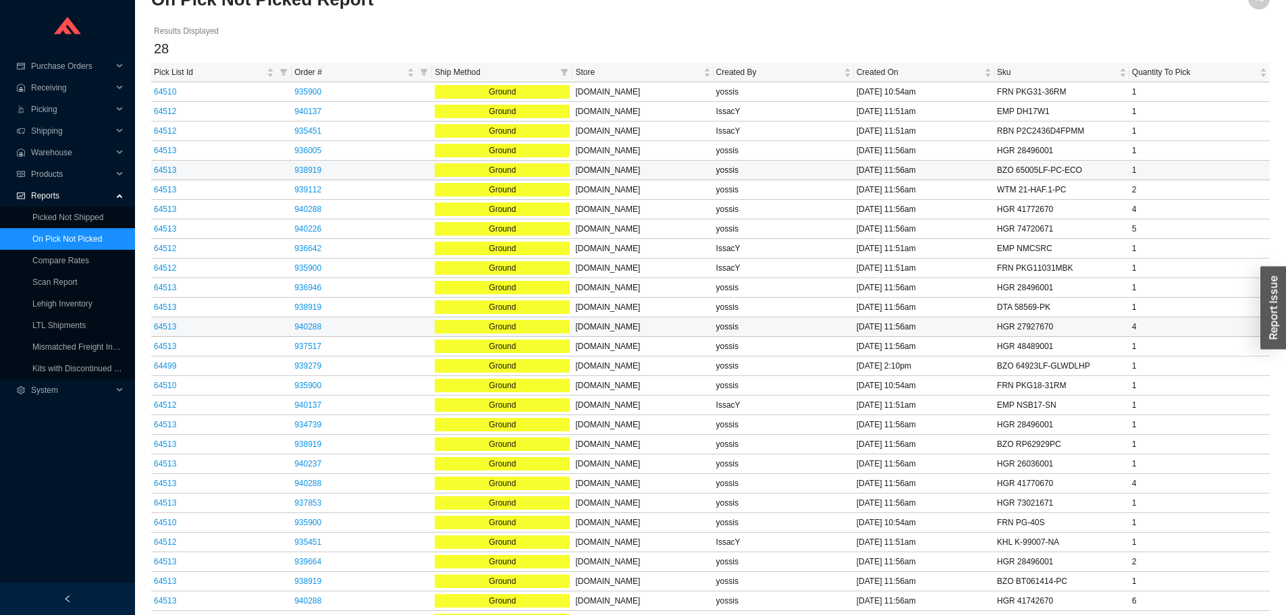
scroll to position [44, 0]
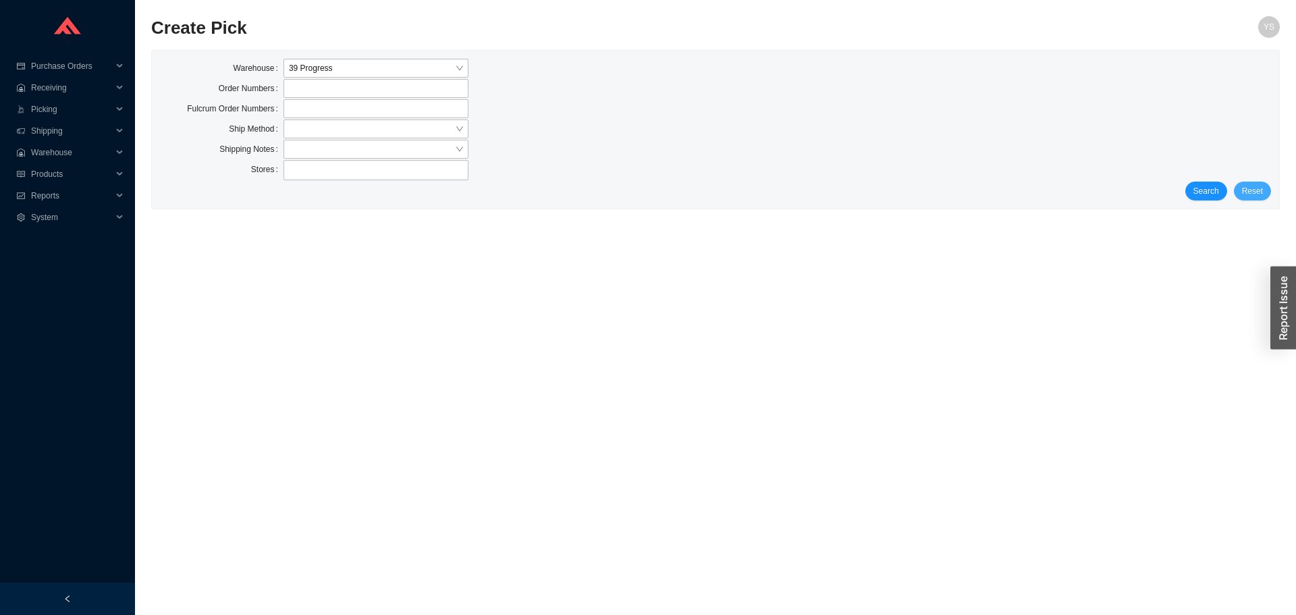
click at [1243, 189] on button "Reset" at bounding box center [1252, 191] width 37 height 19
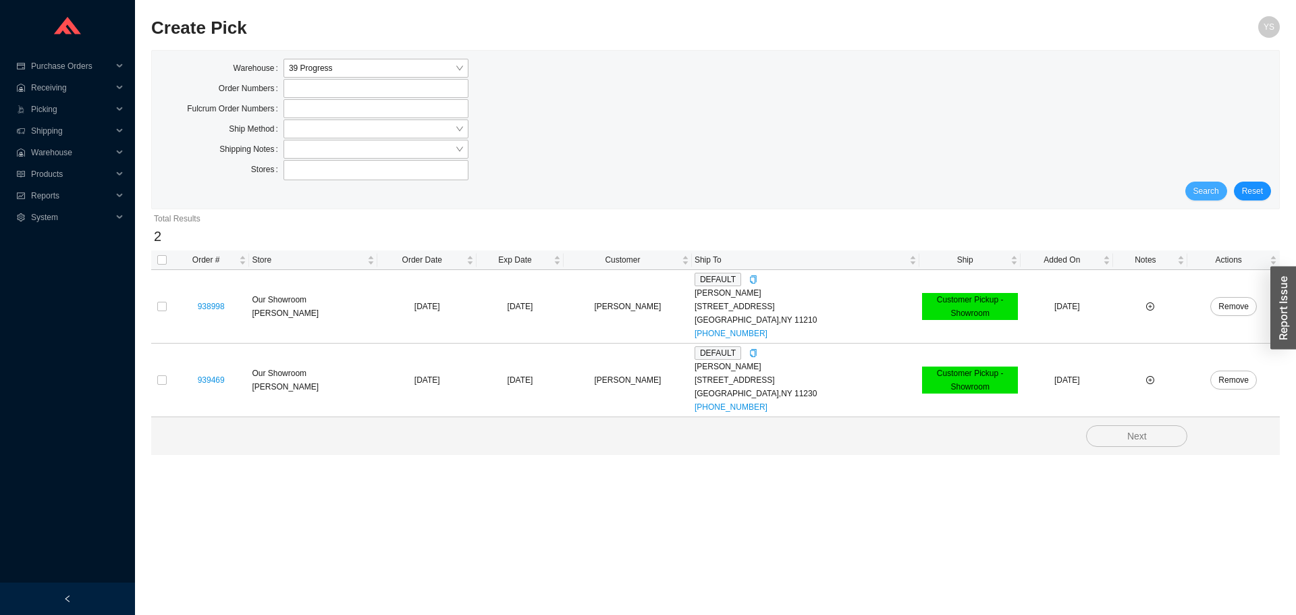
click at [1223, 190] on button "Search" at bounding box center [1207, 191] width 42 height 19
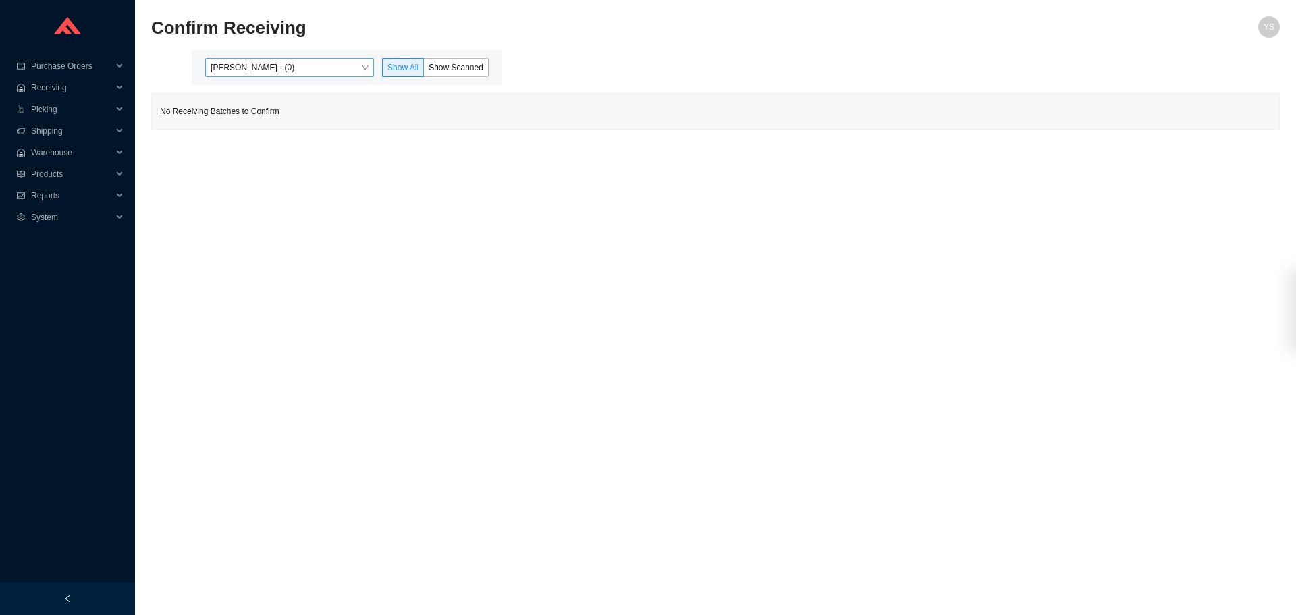
click at [254, 64] on span "Yossi Siff - (0)" at bounding box center [290, 68] width 158 height 18
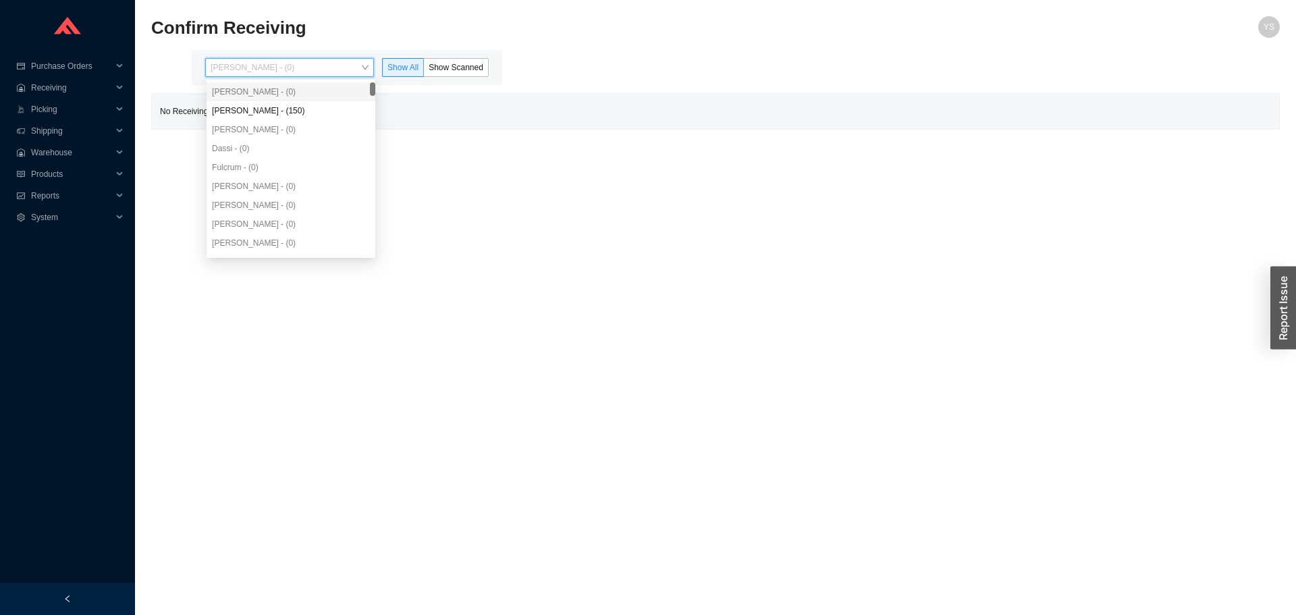
click at [262, 101] on div "Yossi Siff - (0) Angel Negron - (150) Aron - (0) Dassi - (0) Fulcrum - (0) Miri…" at bounding box center [291, 186] width 169 height 208
drag, startPoint x: 265, startPoint y: 104, endPoint x: 321, endPoint y: 85, distance: 59.8
click at [267, 104] on div "Angel Negron - (150)" at bounding box center [291, 110] width 169 height 19
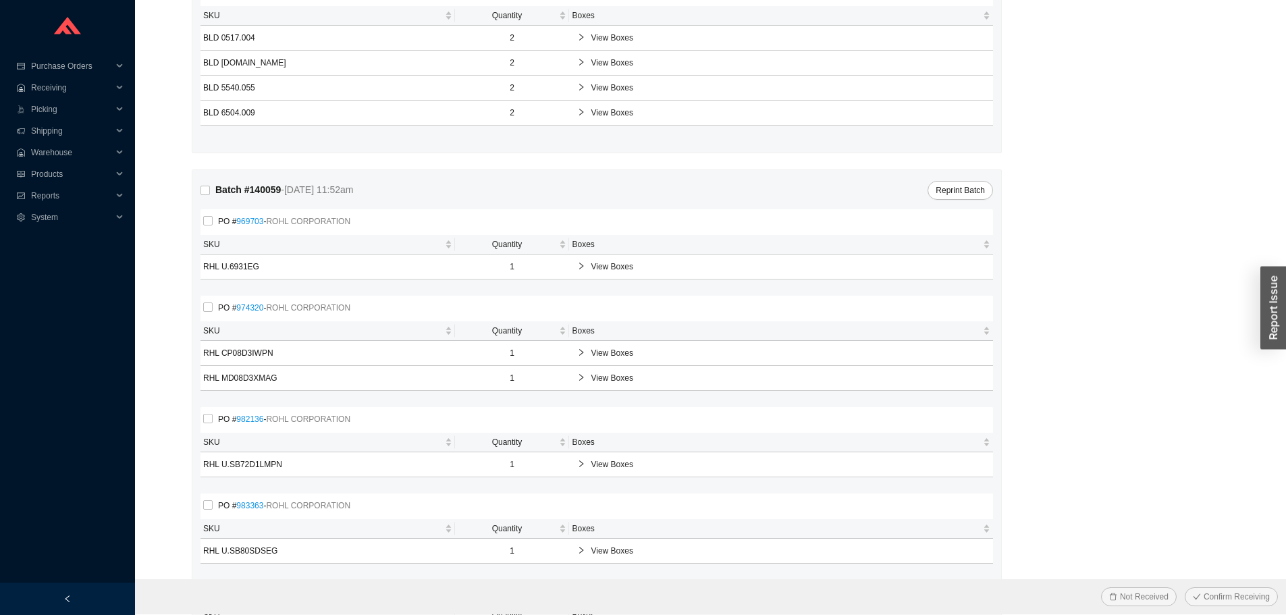
scroll to position [4118, 0]
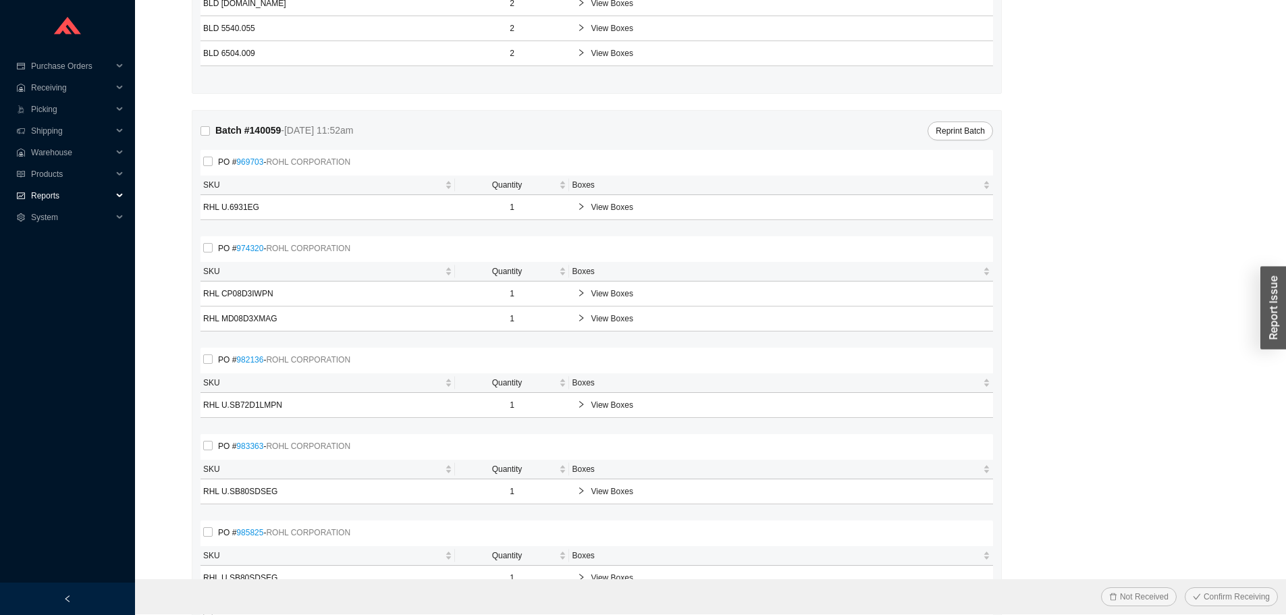
click at [50, 188] on span "Reports" at bounding box center [71, 196] width 81 height 22
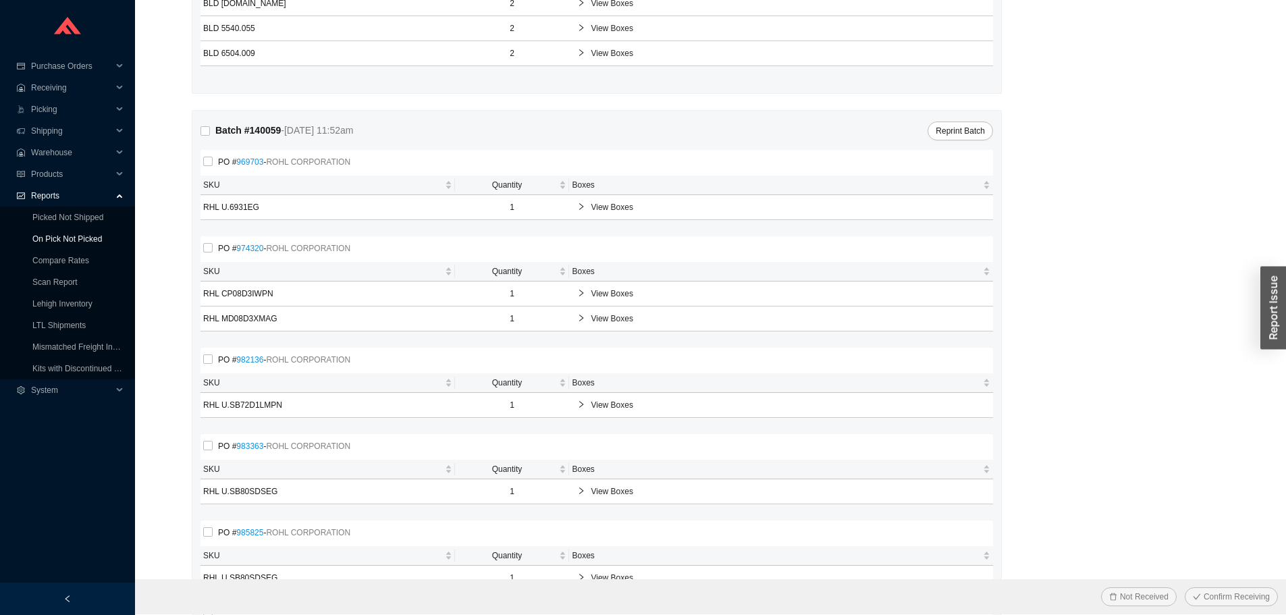
click at [48, 234] on link "On Pick Not Picked" at bounding box center [67, 238] width 70 height 9
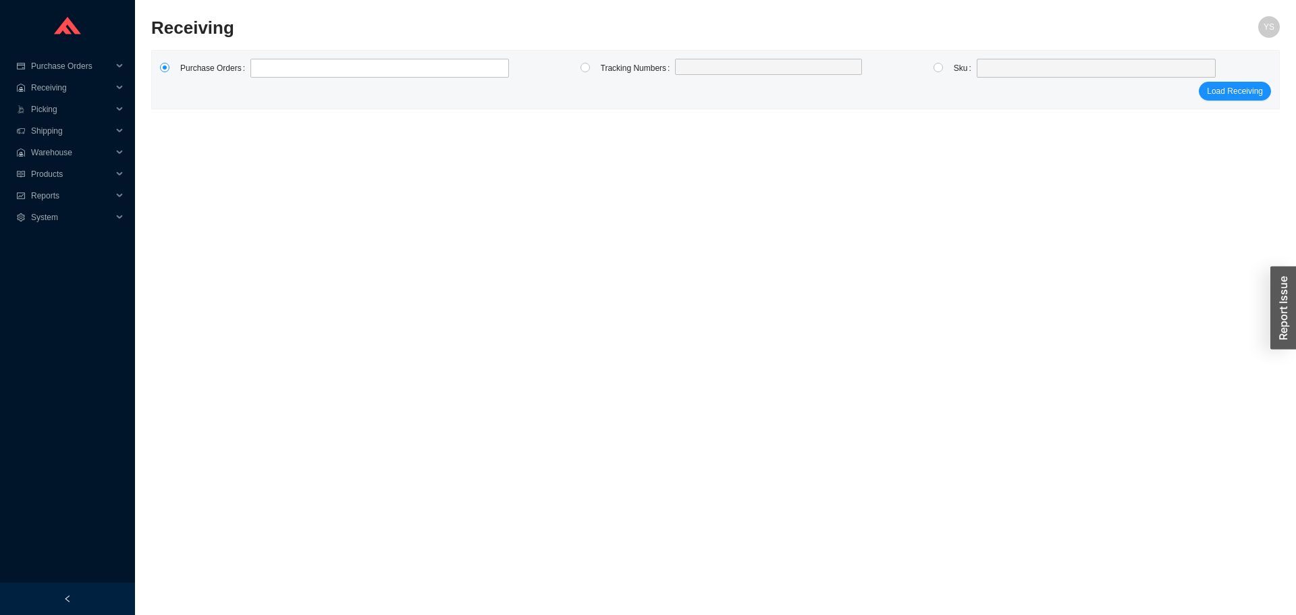
click at [948, 63] on label at bounding box center [944, 68] width 20 height 19
click at [943, 63] on input "radio" at bounding box center [938, 67] width 9 height 9
radio input "true"
click at [981, 72] on div at bounding box center [1096, 68] width 239 height 19
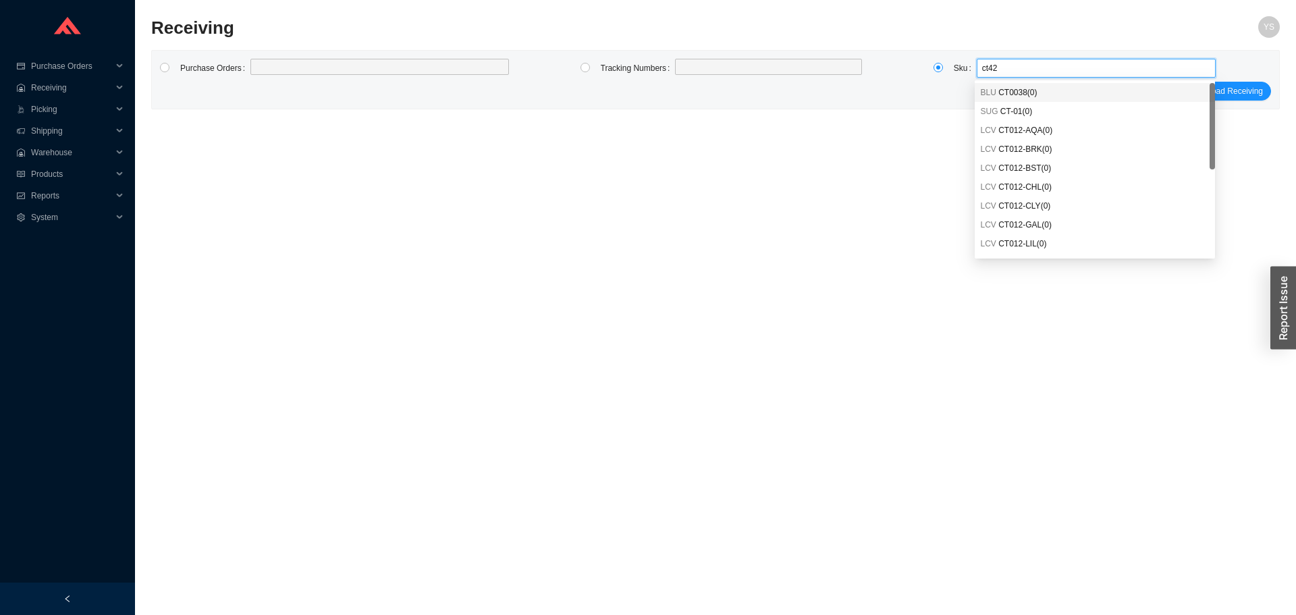
type input "ct426"
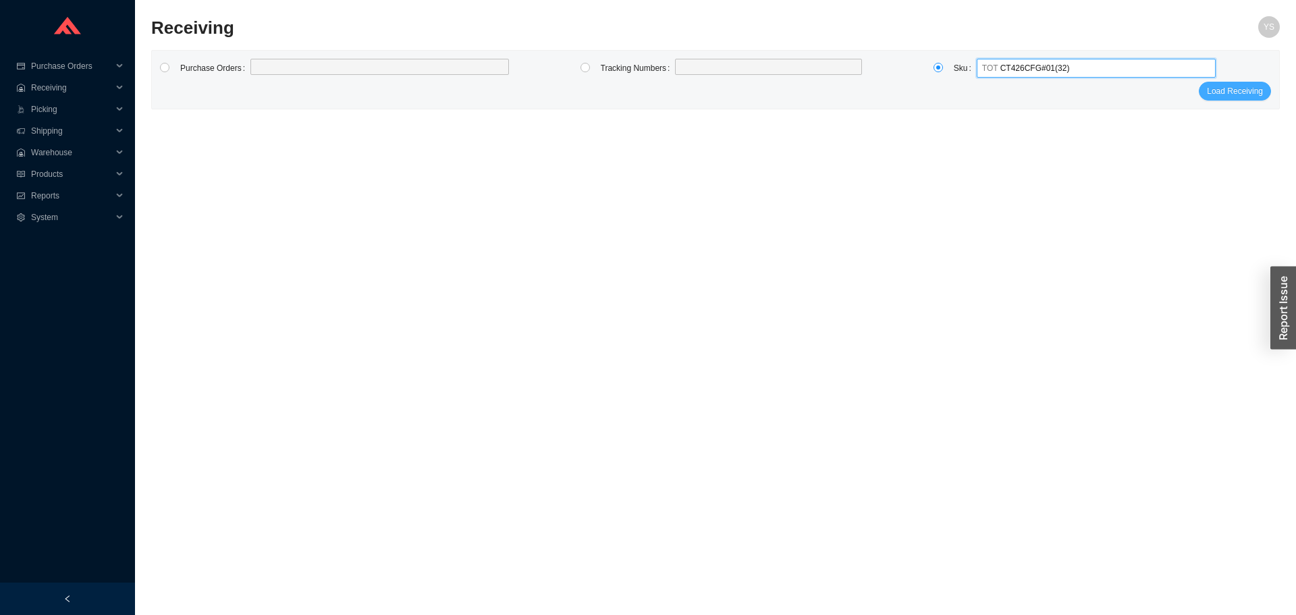
click at [1233, 83] on button "Load Receiving" at bounding box center [1235, 91] width 72 height 19
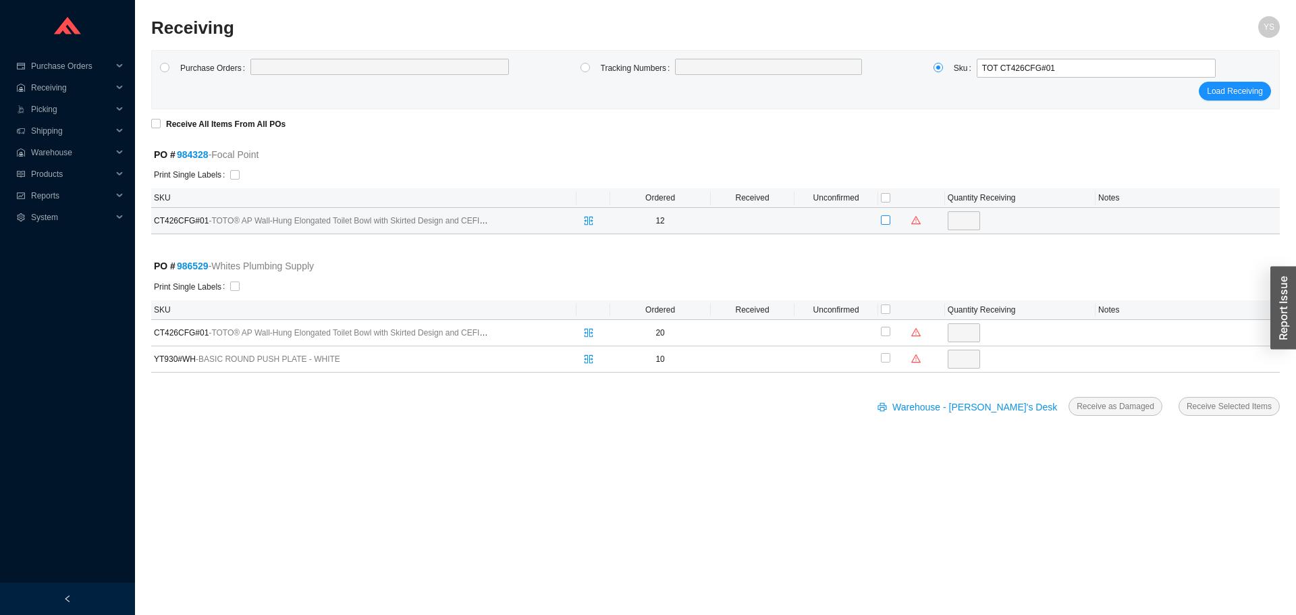
click at [885, 217] on input "checkbox" at bounding box center [885, 219] width 9 height 9
checkbox input "true"
type input "12"
click at [1223, 402] on span "Receive Selected Items" at bounding box center [1229, 407] width 85 height 14
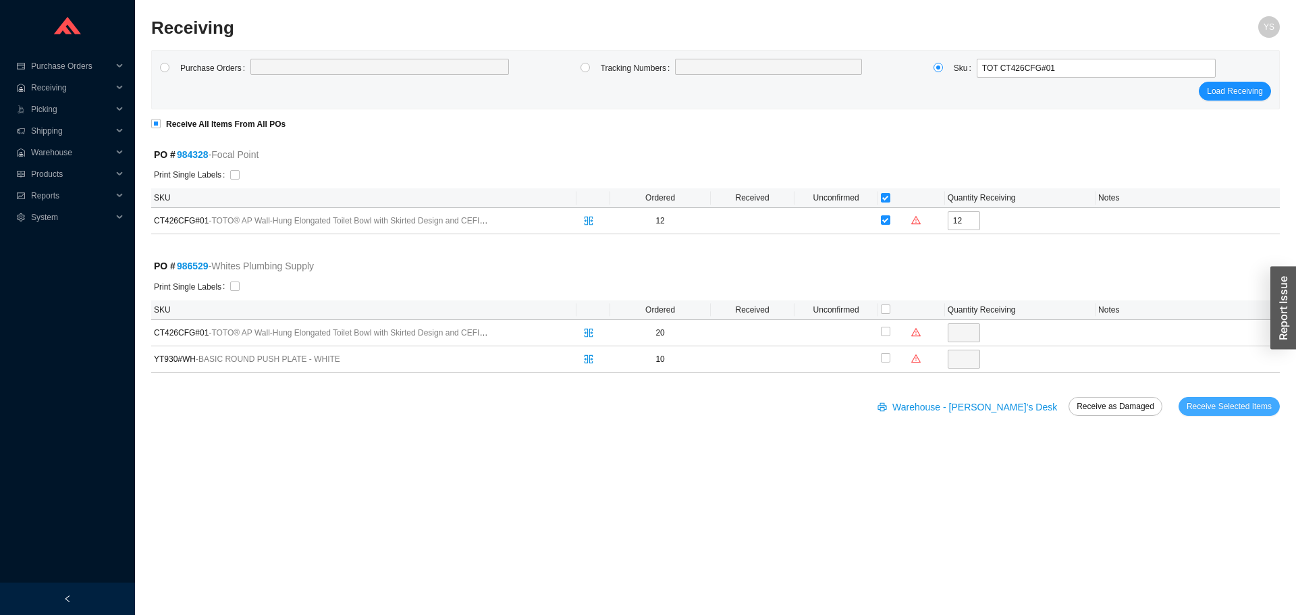
radio input "true"
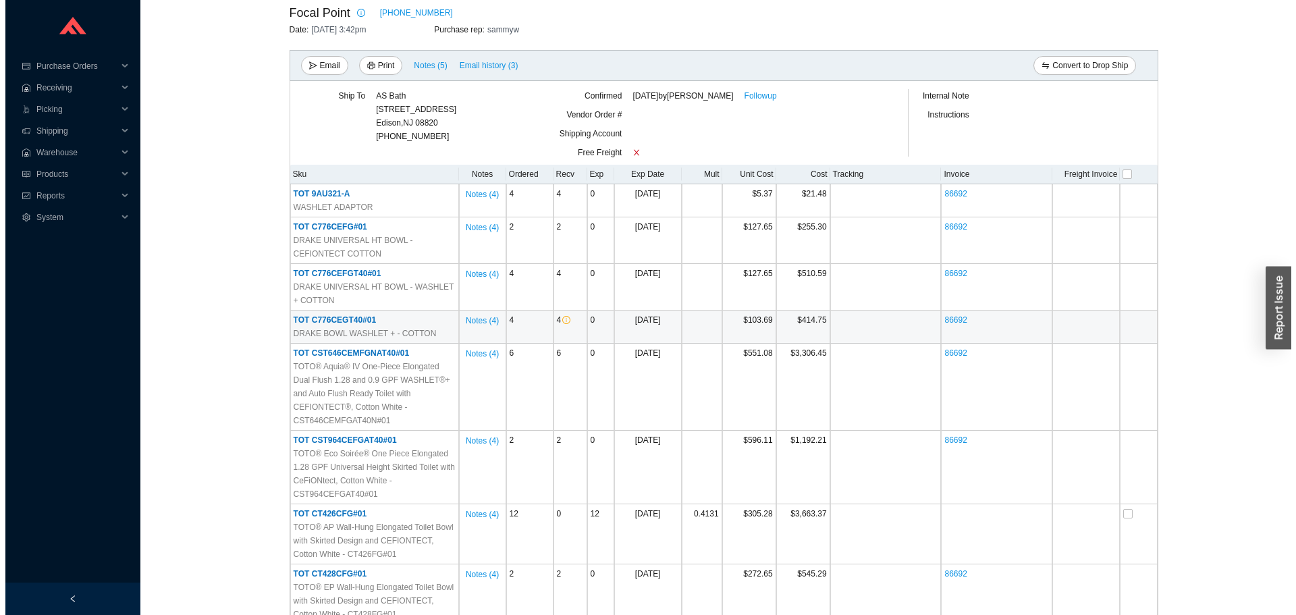
scroll to position [203, 0]
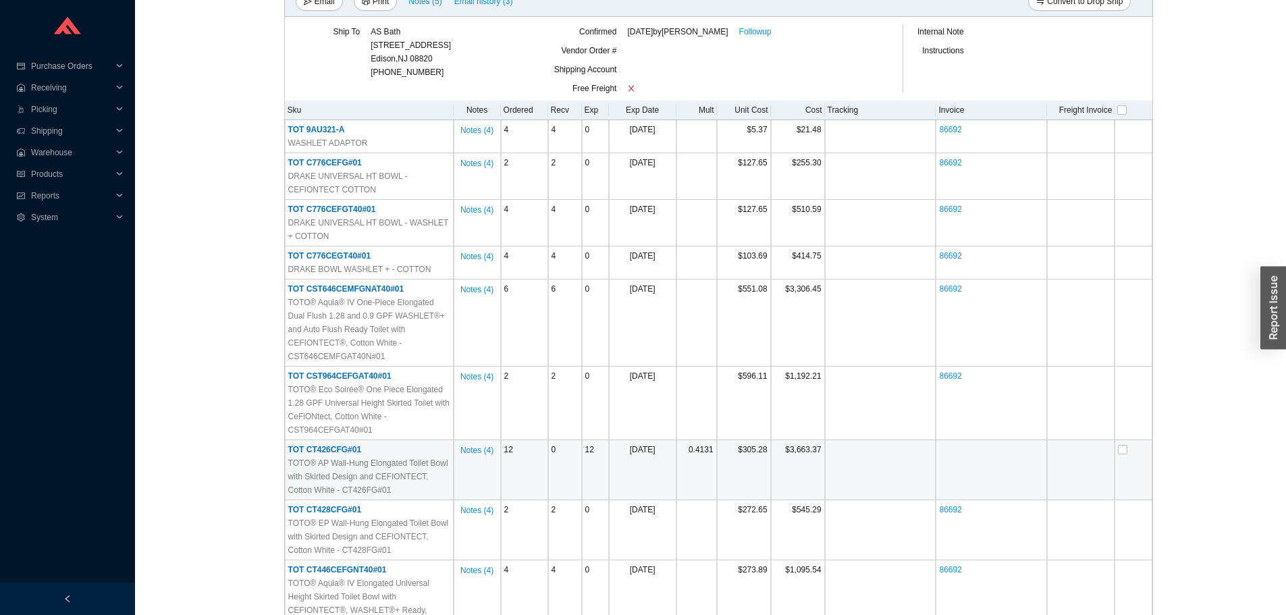
click at [329, 444] on td "TOT CT426CFG#01 TOTO® AP Wall-Hung Elongated Toilet Bowl with Skirted Design an…" at bounding box center [369, 470] width 169 height 60
click at [332, 448] on span "TOT CT426CFG#01" at bounding box center [324, 449] width 73 height 9
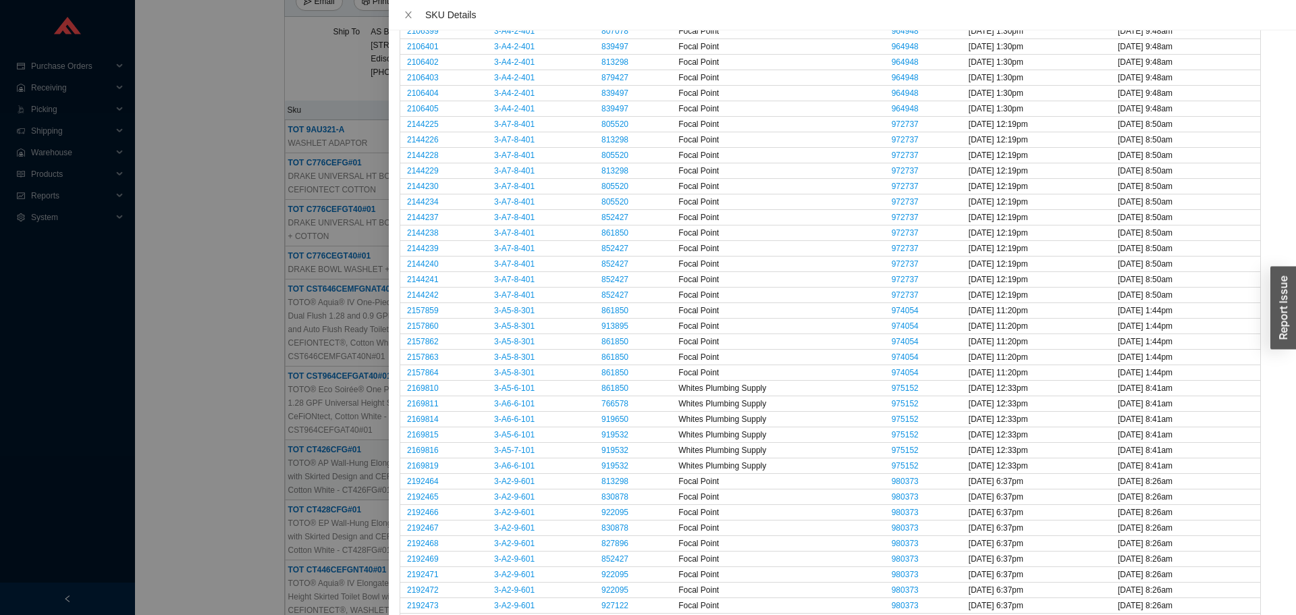
scroll to position [1418, 0]
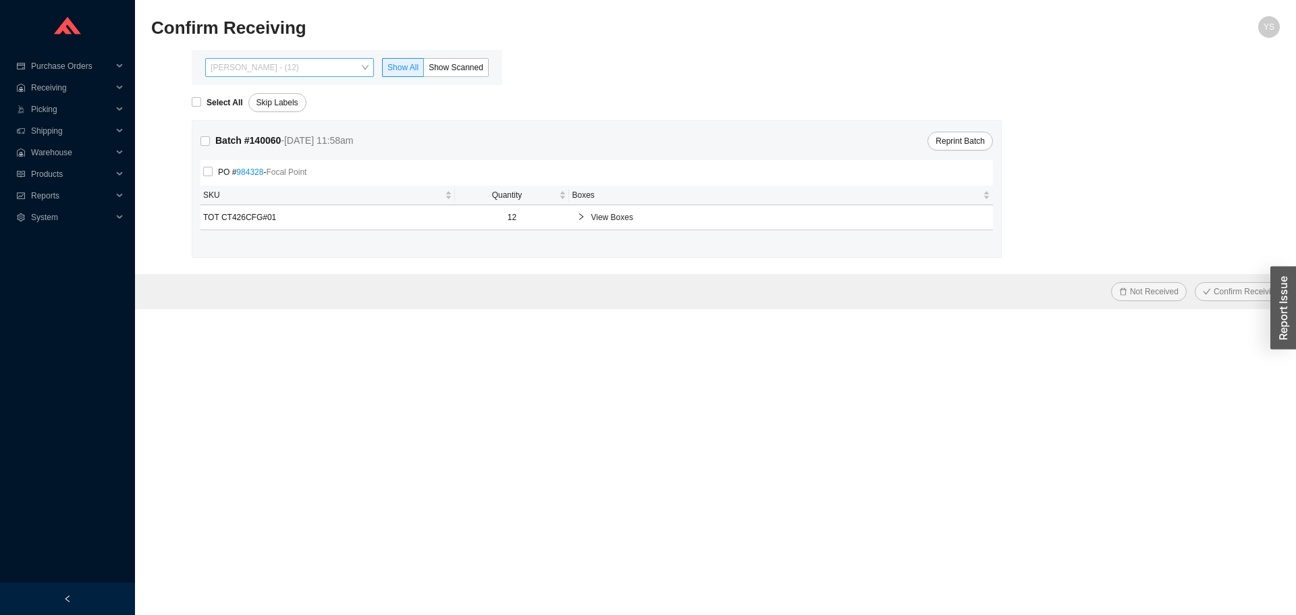
click at [234, 72] on span "Yossi Siff - (12)" at bounding box center [290, 68] width 158 height 18
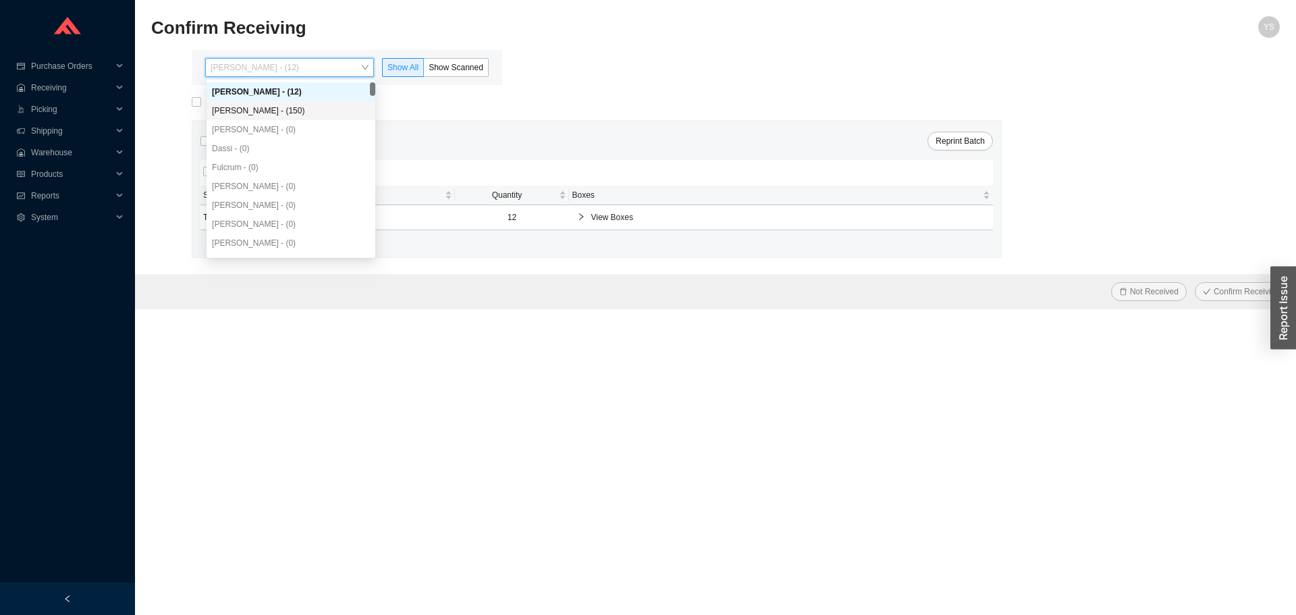
click at [257, 110] on div "Angel Negron - (150)" at bounding box center [291, 111] width 158 height 12
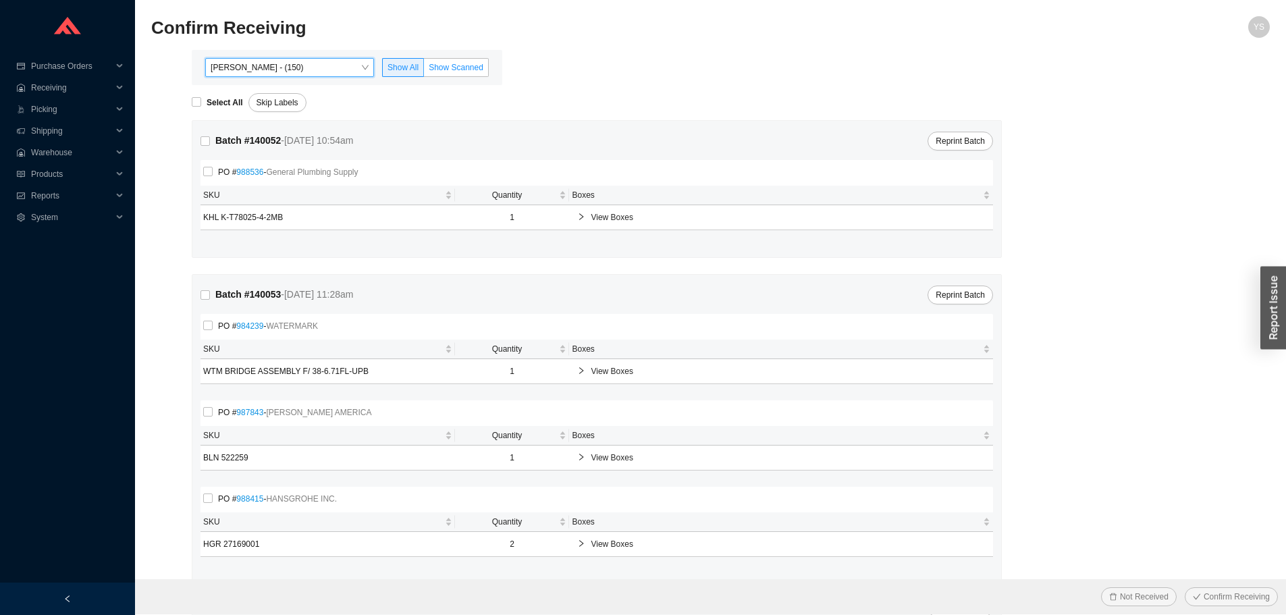
click at [455, 60] on label "Show Scanned" at bounding box center [456, 67] width 65 height 19
click at [424, 70] on input "Show Scanned" at bounding box center [424, 70] width 0 height 0
